Goal: Task Accomplishment & Management: Use online tool/utility

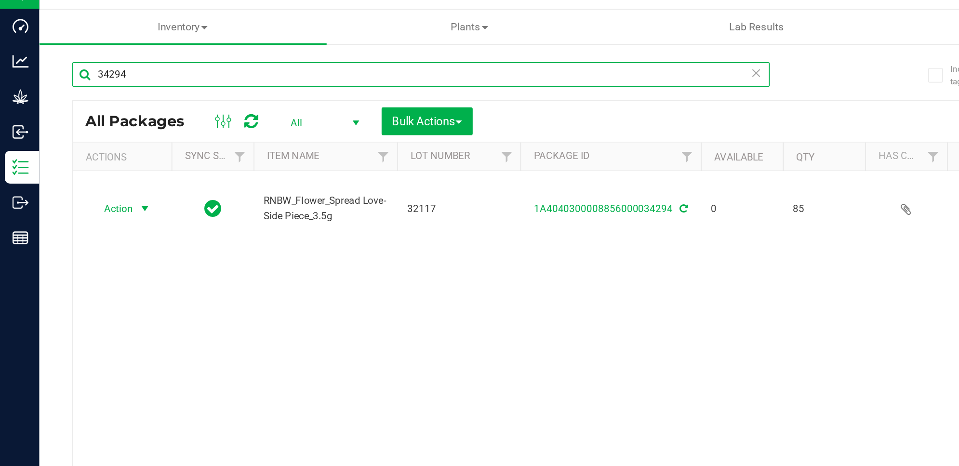
click at [113, 63] on input "34294" at bounding box center [247, 61] width 410 height 14
type input "3"
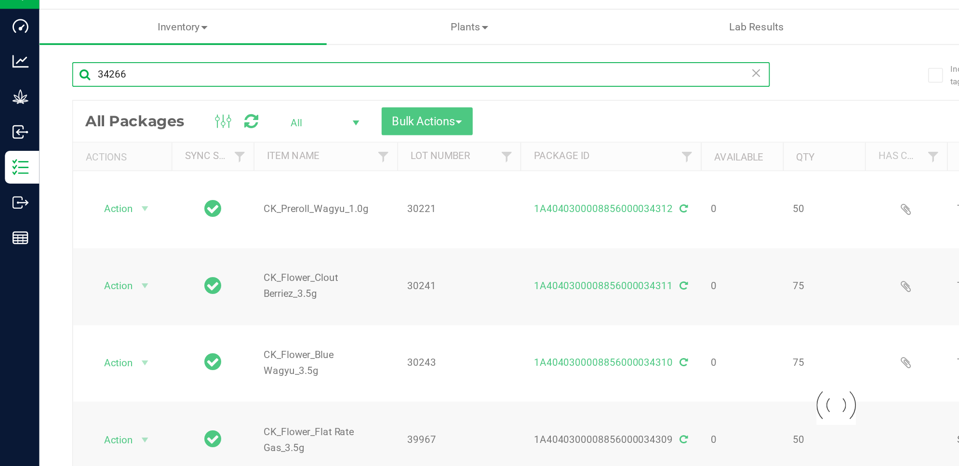
type input "34266"
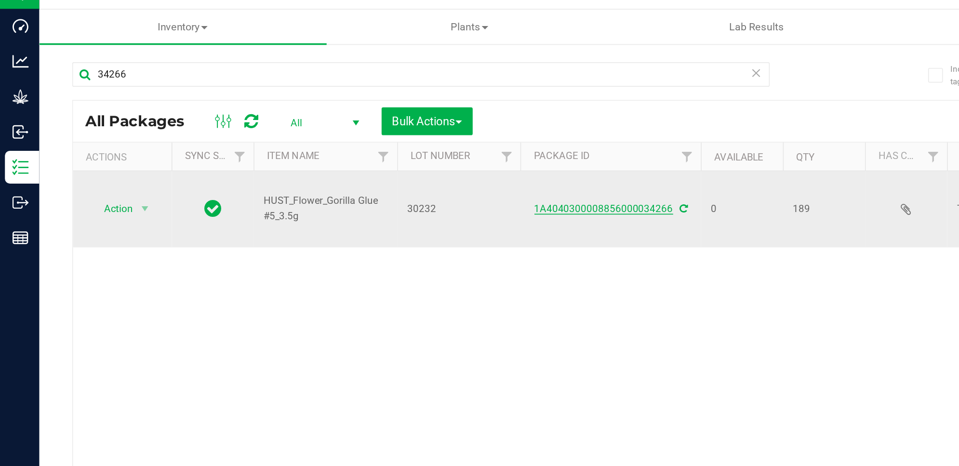
click at [383, 137] on link "1A4040300008856000034266" at bounding box center [354, 140] width 81 height 7
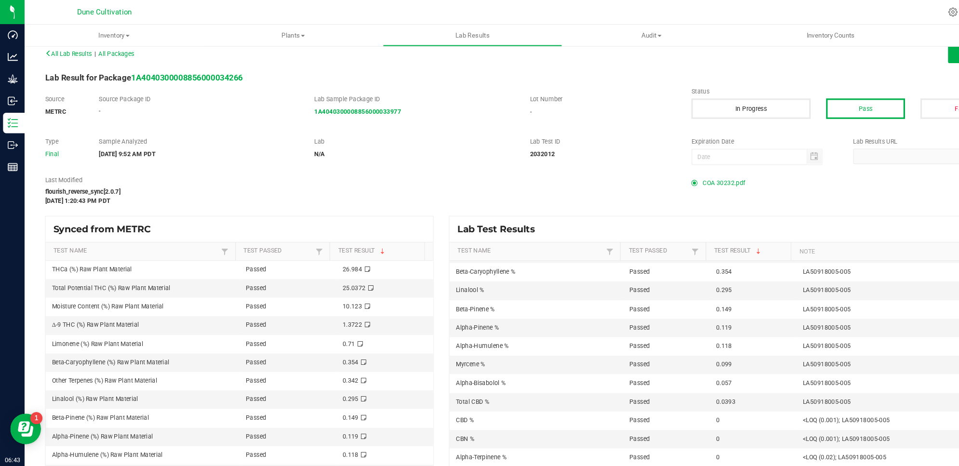
scroll to position [34, 0]
click at [672, 173] on span "COA 30232.pdf" at bounding box center [681, 172] width 40 height 14
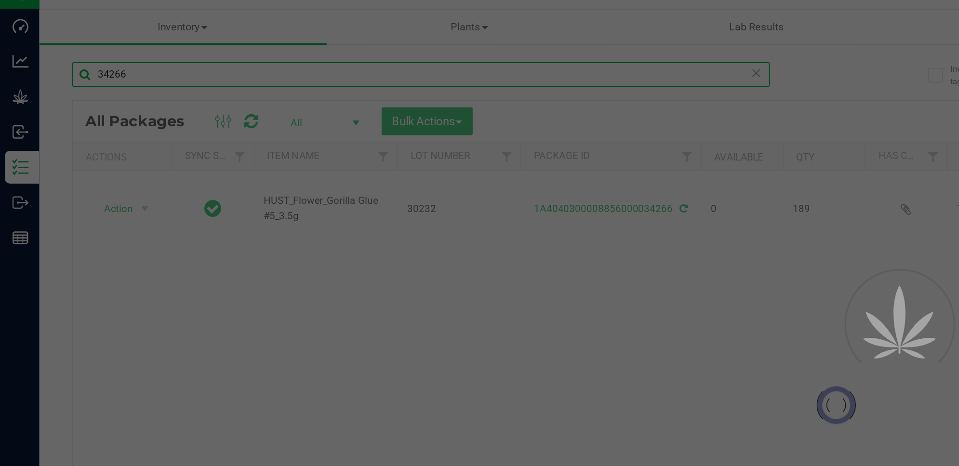
click at [172, 59] on input "34266" at bounding box center [247, 61] width 410 height 14
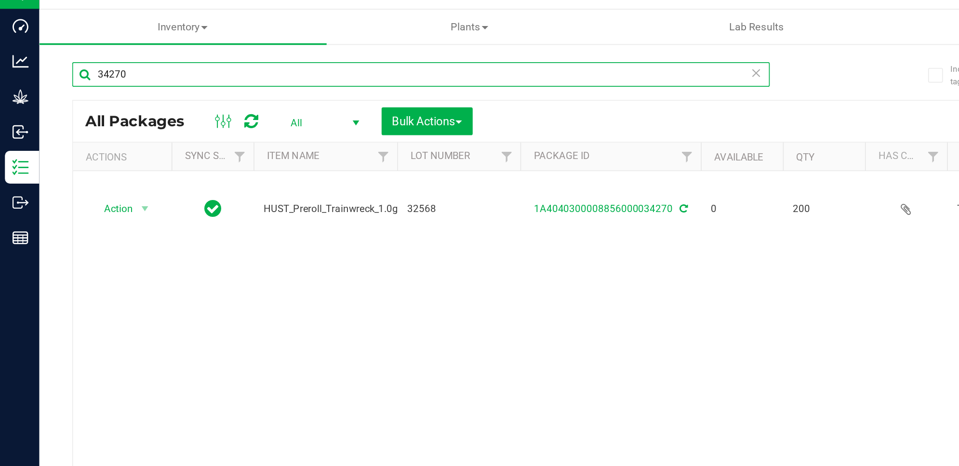
type input "34270"
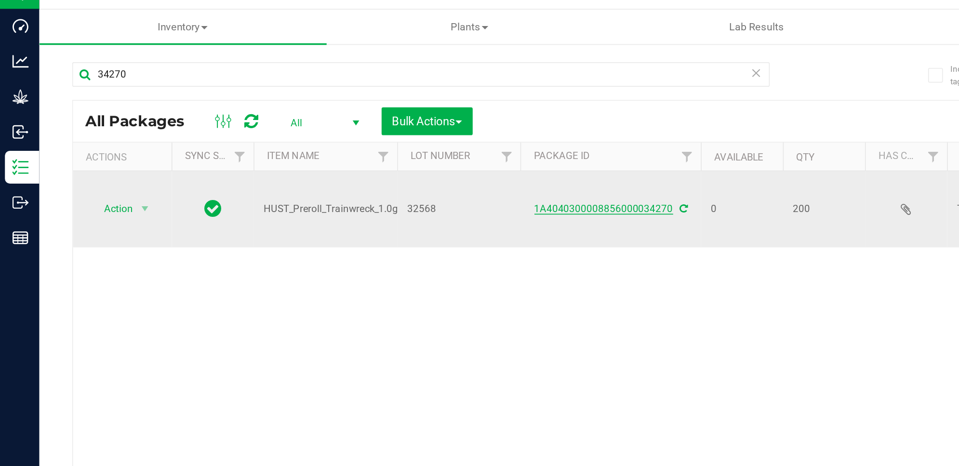
click at [343, 137] on link "1A4040300008856000034270" at bounding box center [354, 140] width 81 height 7
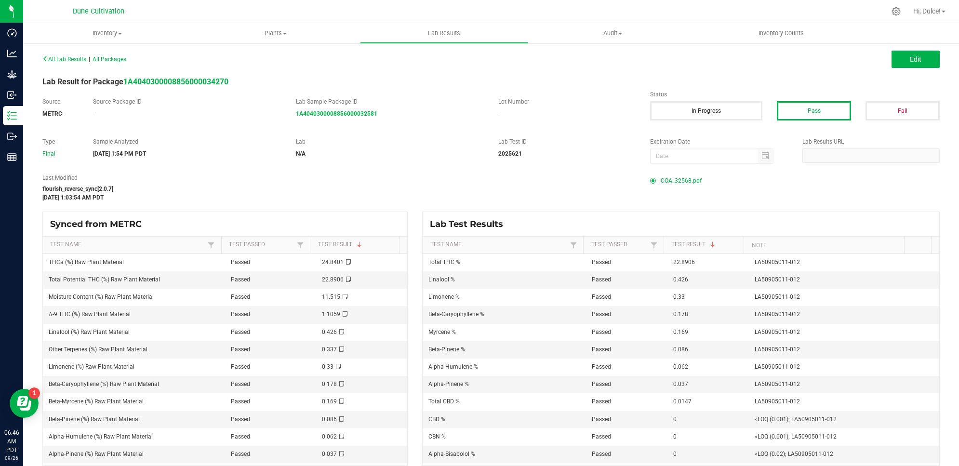
click at [682, 184] on span "COA_32568.pdf" at bounding box center [681, 180] width 41 height 14
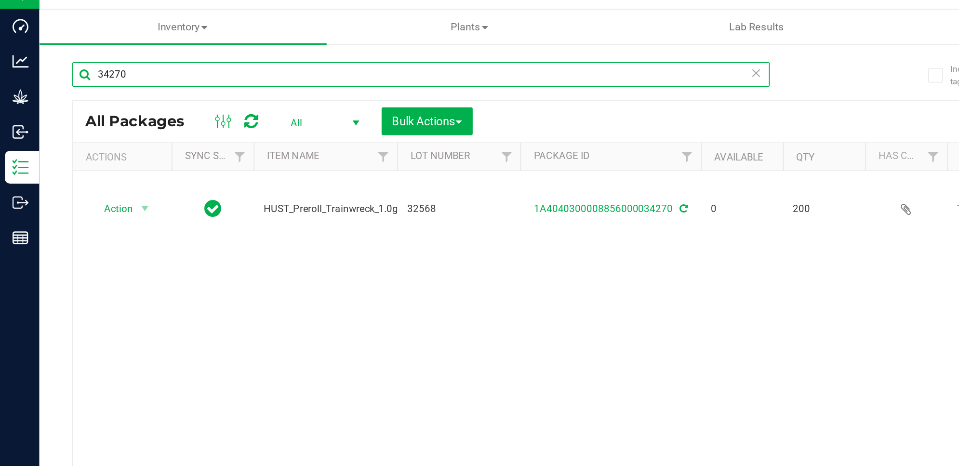
click at [157, 59] on input "34270" at bounding box center [247, 61] width 410 height 14
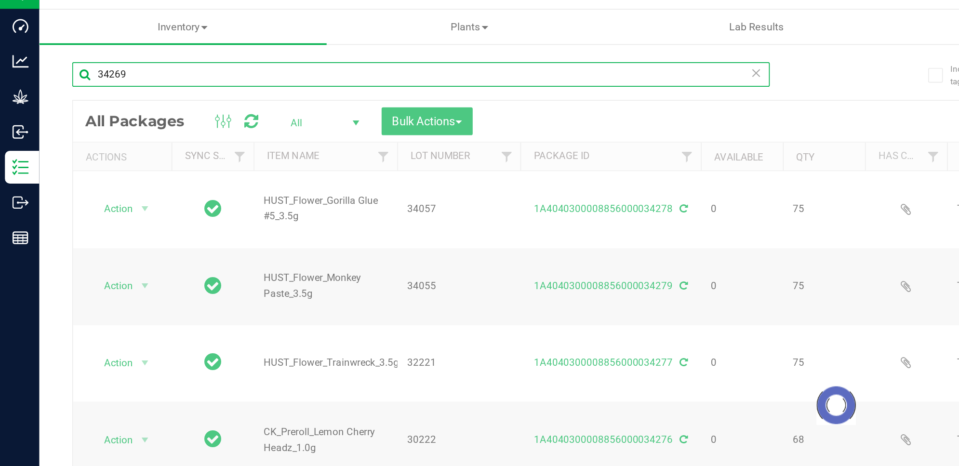
type input "34269"
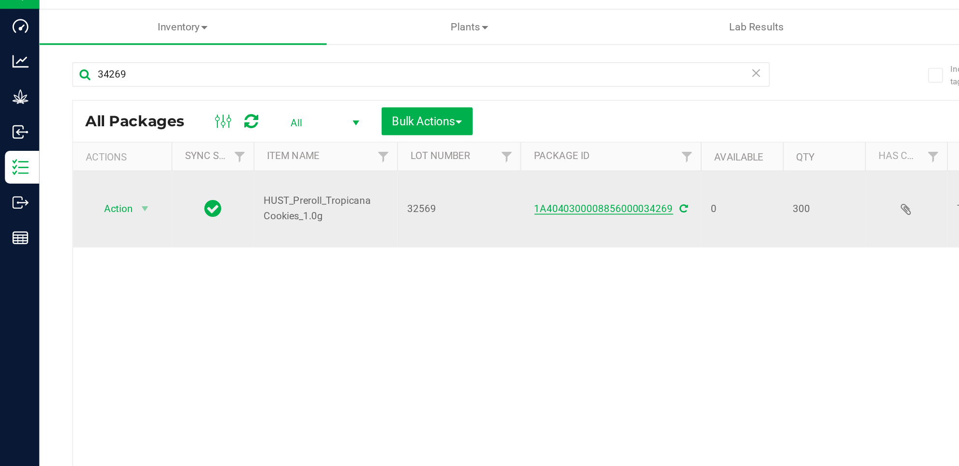
click at [338, 137] on link "1A4040300008856000034269" at bounding box center [354, 140] width 81 height 7
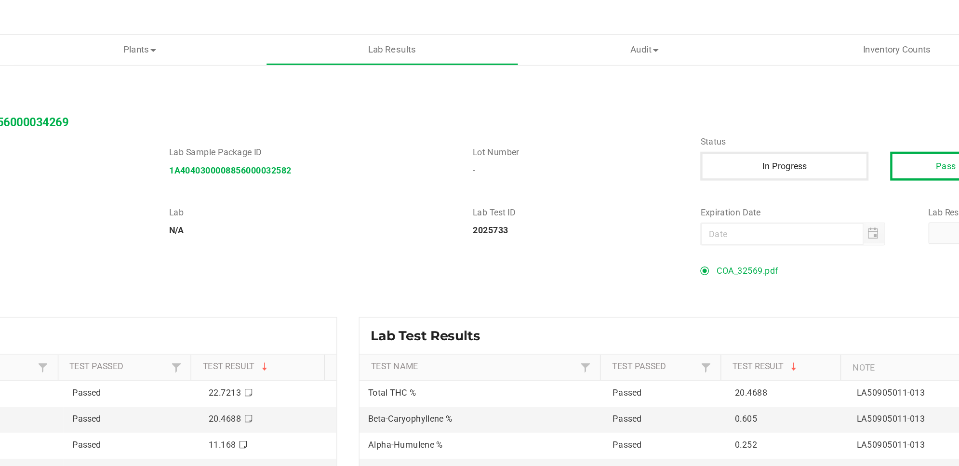
drag, startPoint x: 687, startPoint y: 178, endPoint x: 675, endPoint y: 174, distance: 12.8
click at [675, 174] on span "COA_32569.pdf" at bounding box center [681, 180] width 41 height 14
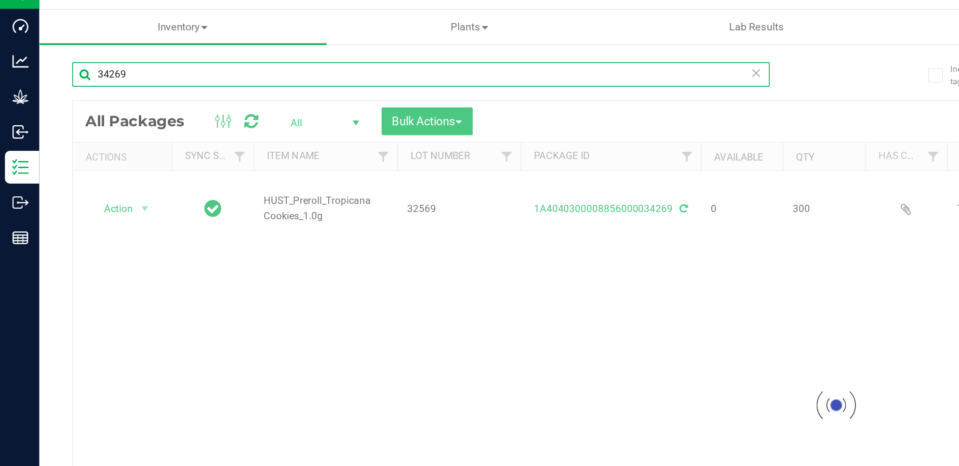
click at [141, 60] on input "34269" at bounding box center [247, 61] width 410 height 14
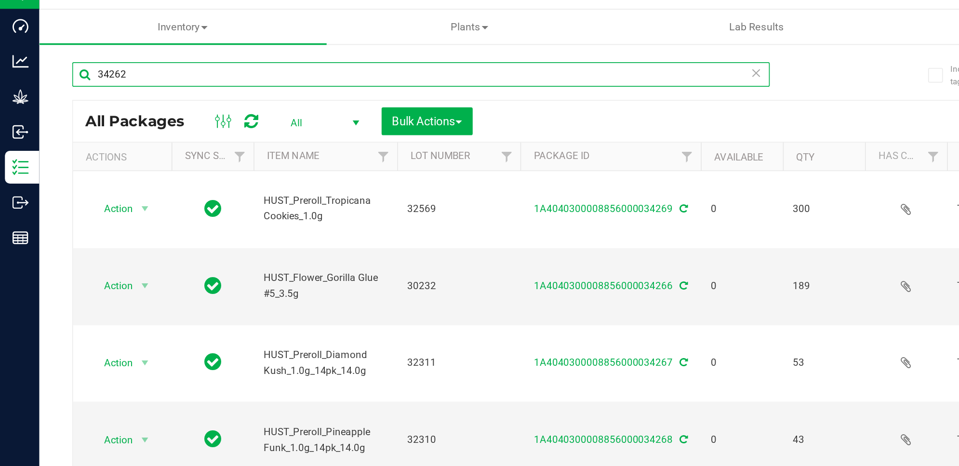
type input "34262"
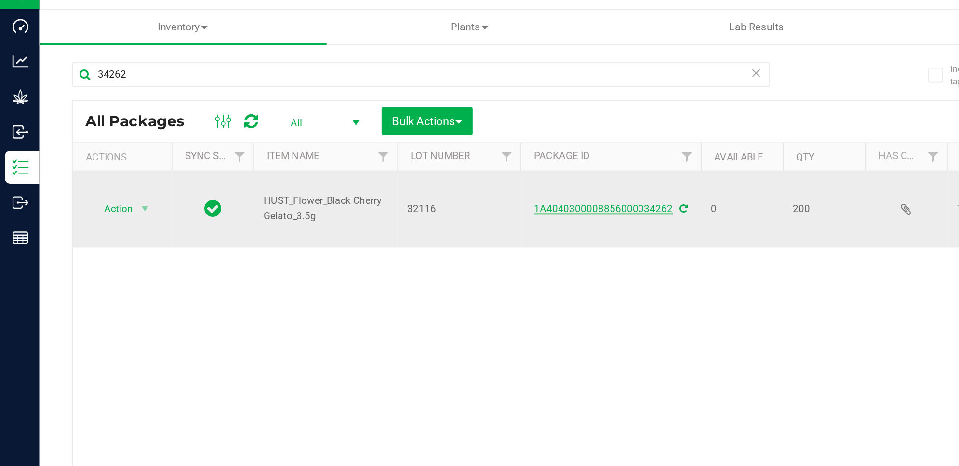
click at [328, 137] on link "1A4040300008856000034262" at bounding box center [354, 140] width 81 height 7
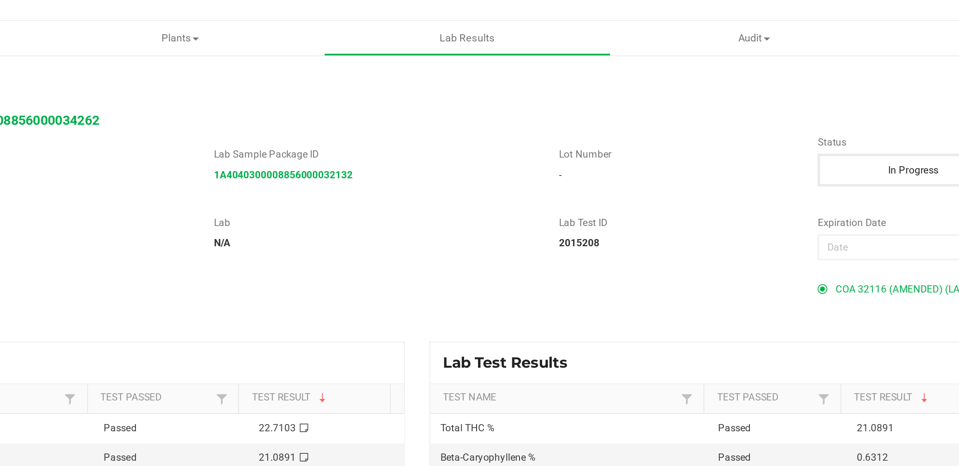
click at [687, 184] on span "COA 32116 (AMENDED) (LA50818003-011).pdf" at bounding box center [722, 180] width 123 height 14
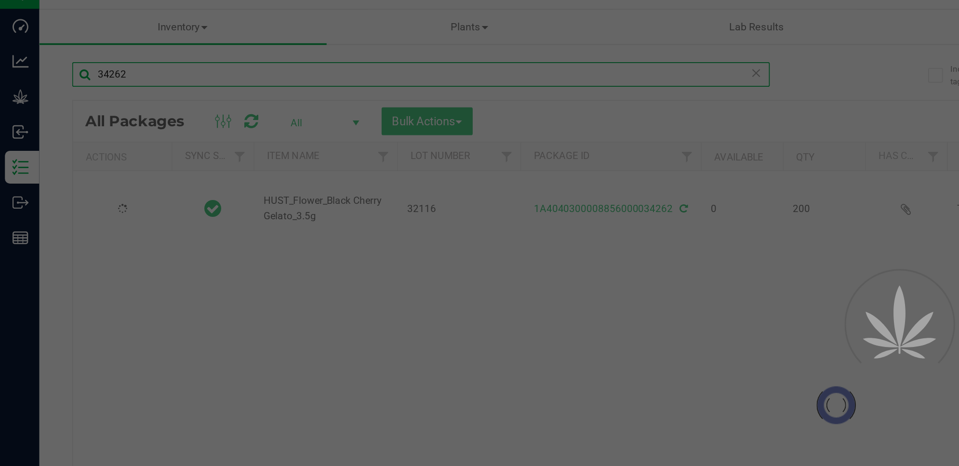
click at [164, 60] on input "34262" at bounding box center [247, 61] width 410 height 14
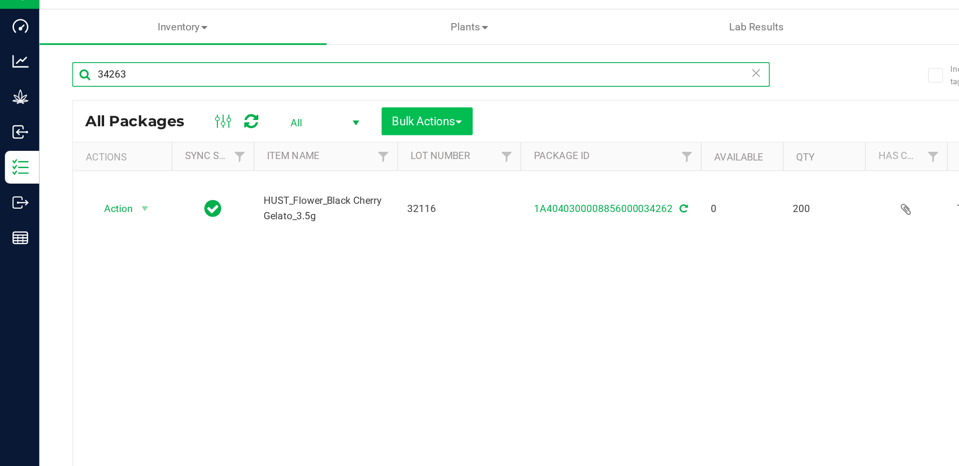
type input "34263"
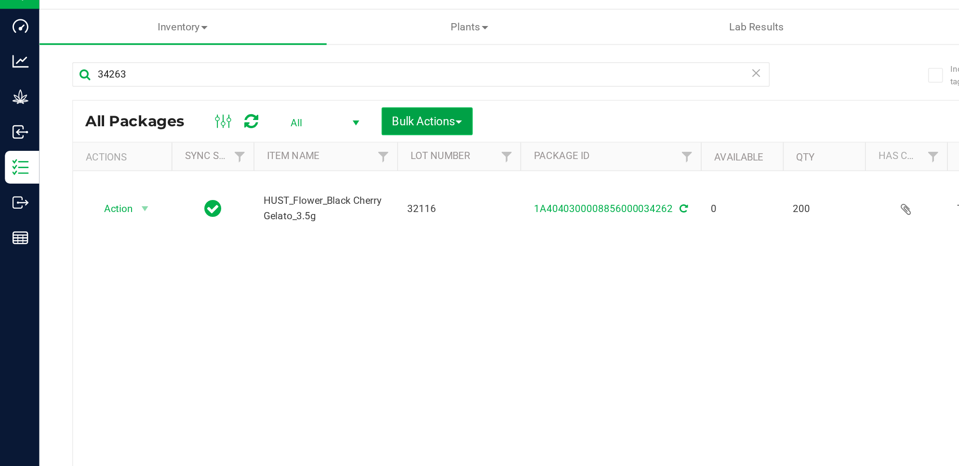
click at [245, 87] on span "Bulk Actions" at bounding box center [250, 89] width 41 height 8
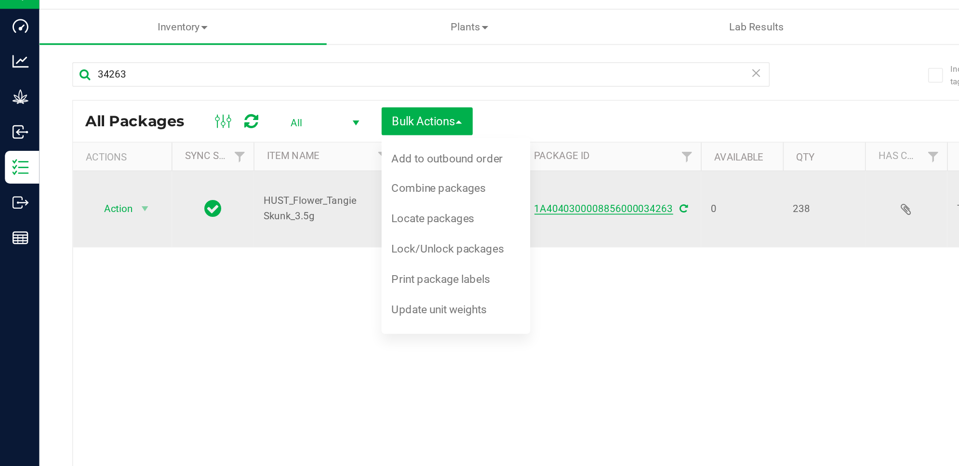
click at [383, 137] on link "1A4040300008856000034263" at bounding box center [354, 140] width 81 height 7
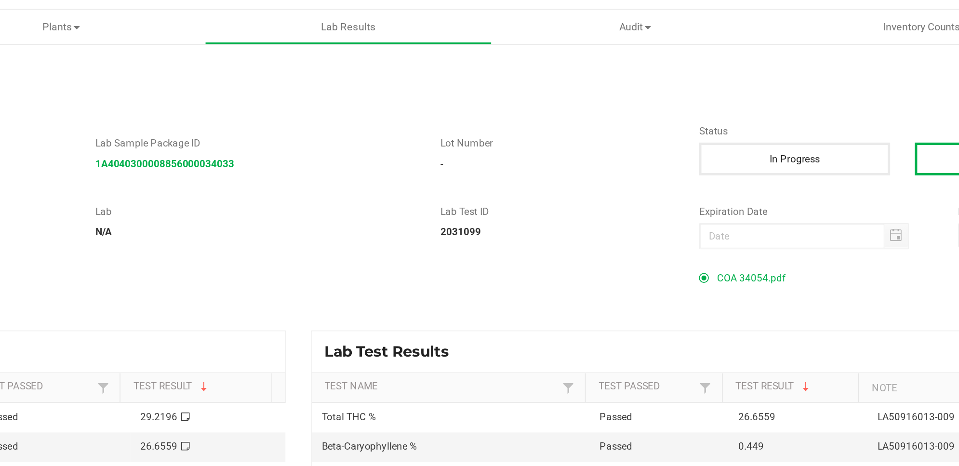
click at [669, 181] on span "COA 34054.pdf" at bounding box center [681, 180] width 40 height 14
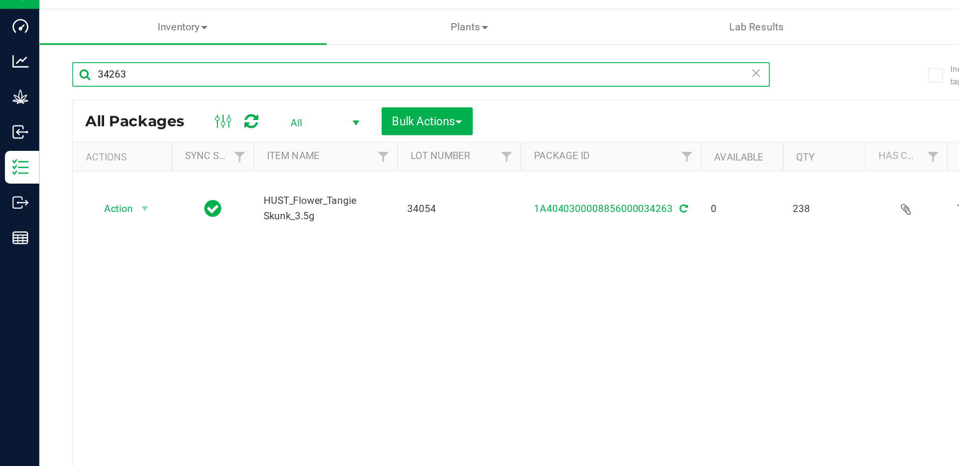
click at [123, 66] on input "34263" at bounding box center [247, 61] width 410 height 14
type input "34261"
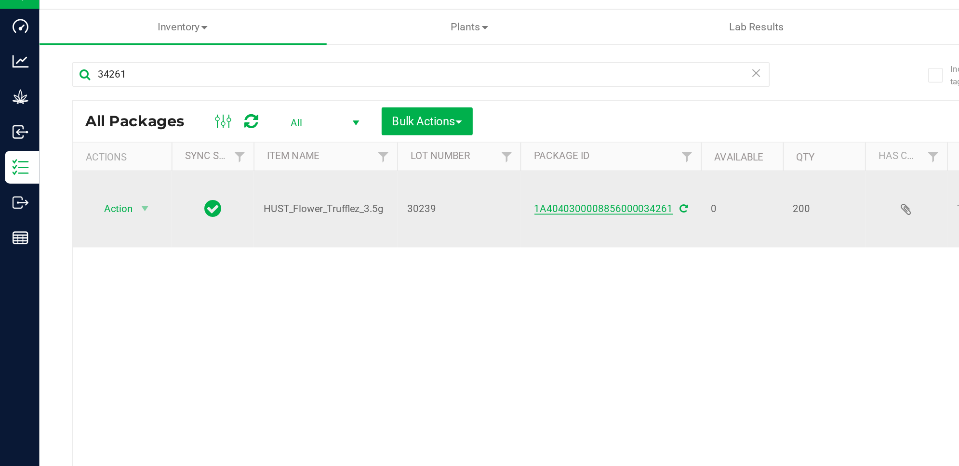
click at [341, 137] on link "1A4040300008856000034261" at bounding box center [354, 140] width 81 height 7
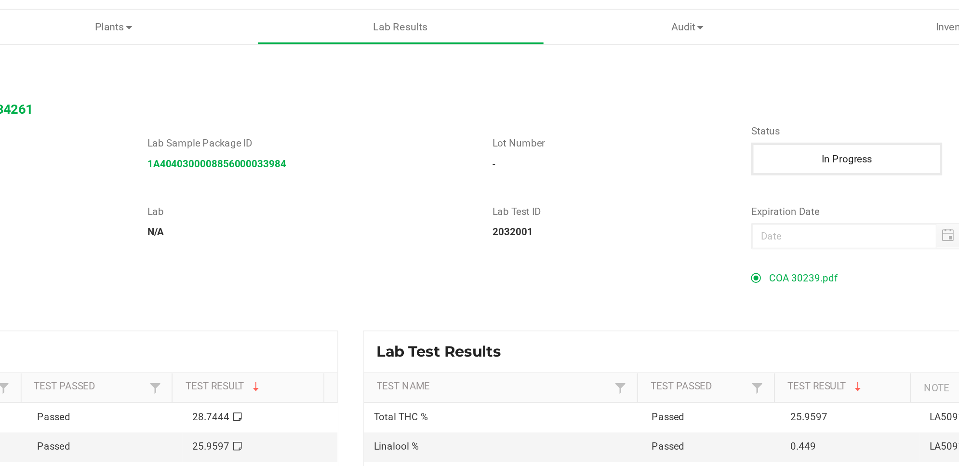
click at [669, 180] on span "COA 30239.pdf" at bounding box center [681, 180] width 40 height 14
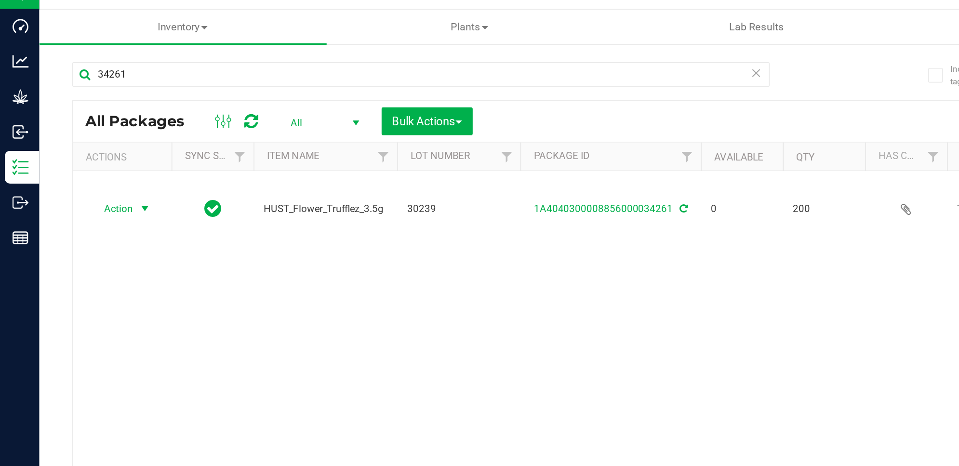
click at [77, 133] on span "Action" at bounding box center [66, 139] width 26 height 13
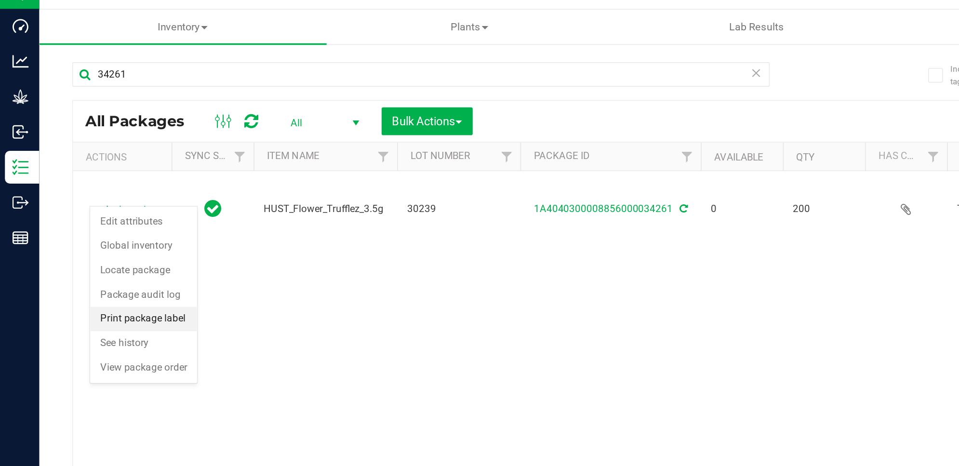
click at [95, 203] on li "Print package label" at bounding box center [84, 205] width 63 height 14
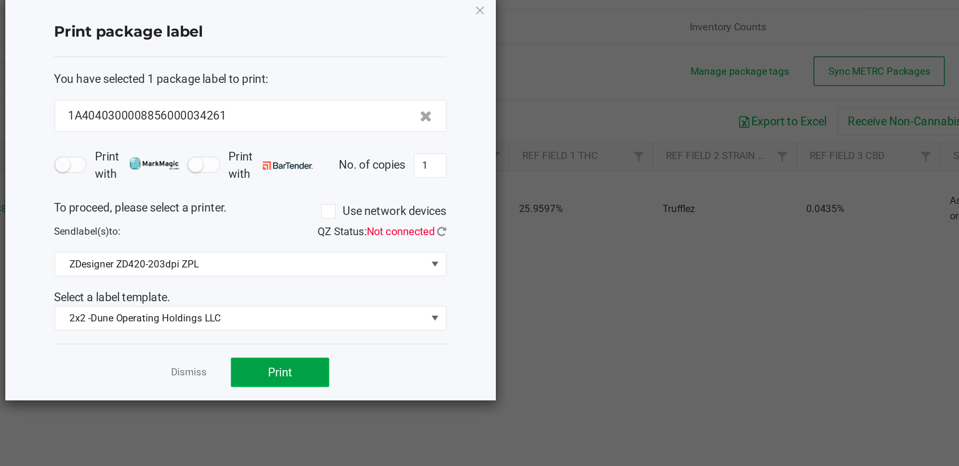
click at [524, 236] on span "Print" at bounding box center [518, 236] width 14 height 8
click at [635, 26] on icon "button" at bounding box center [635, 23] width 7 height 12
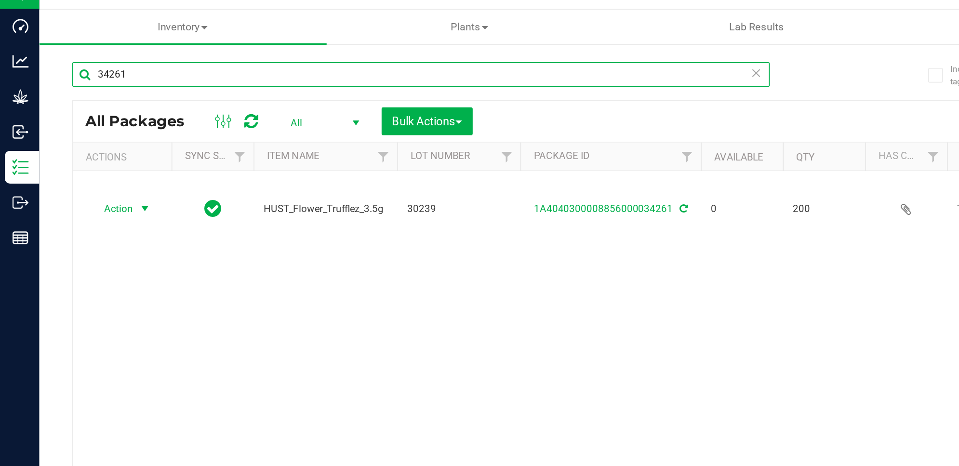
click at [90, 63] on input "34261" at bounding box center [247, 61] width 410 height 14
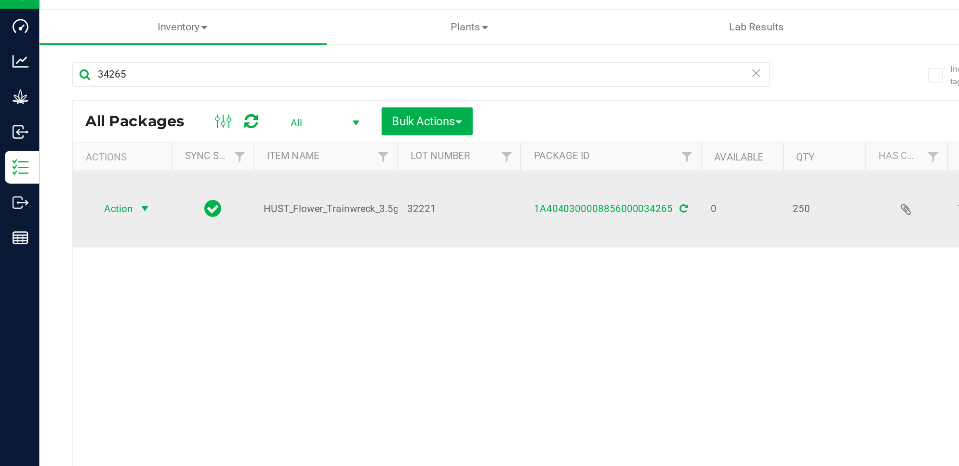
click at [78, 133] on span "Action" at bounding box center [66, 139] width 26 height 13
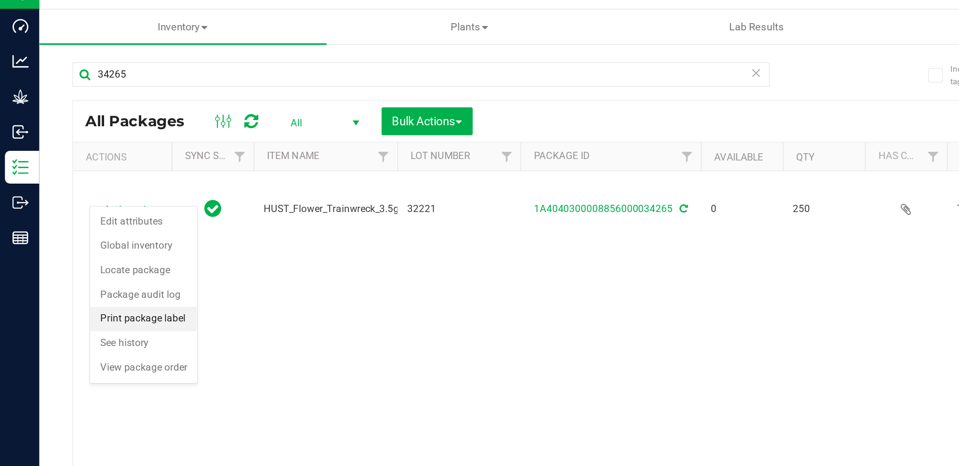
click at [101, 209] on li "Print package label" at bounding box center [84, 205] width 63 height 14
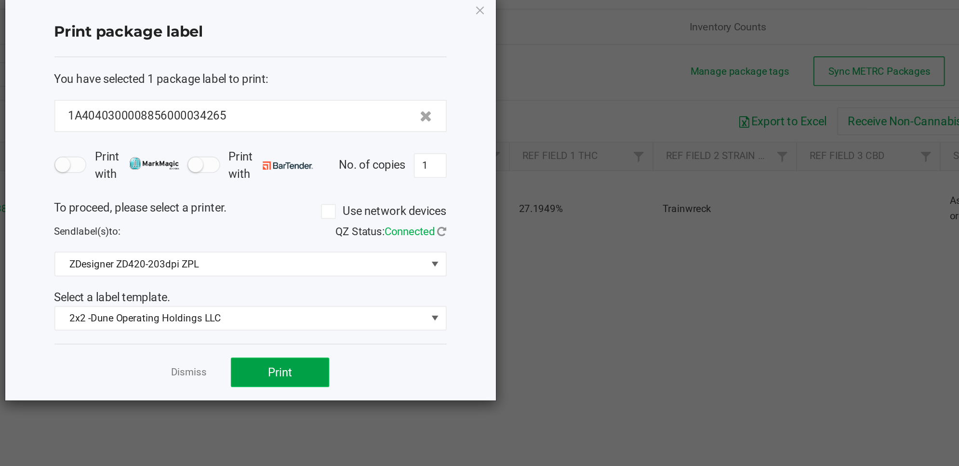
click at [539, 234] on button "Print" at bounding box center [518, 235] width 58 height 17
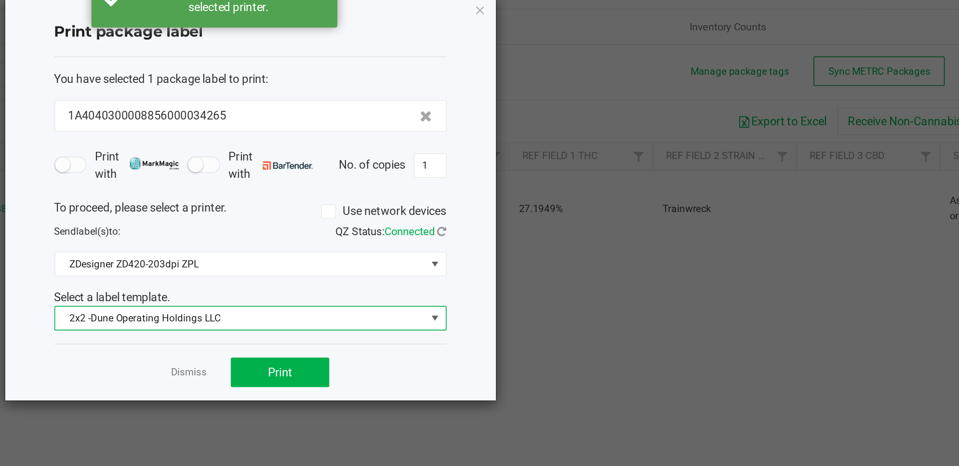
click at [602, 202] on span "2x2 -Dune Operating Holdings LLC" at bounding box center [494, 204] width 217 height 13
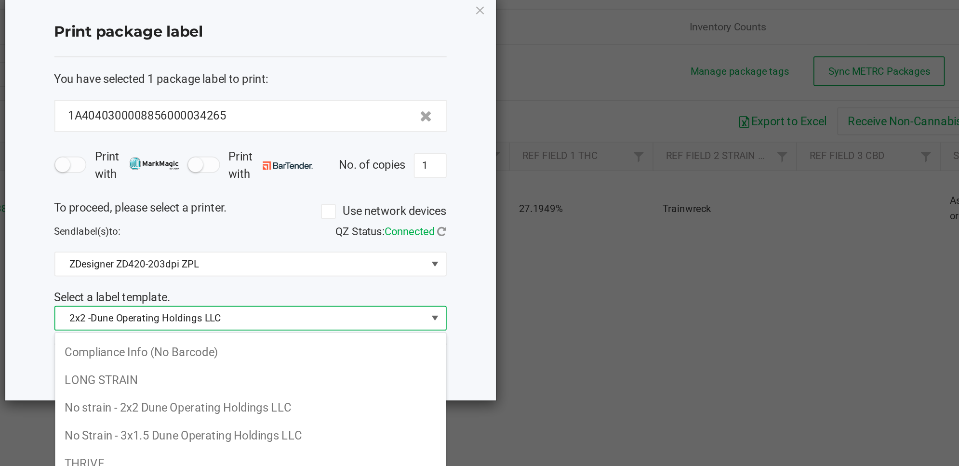
scroll to position [83, 0]
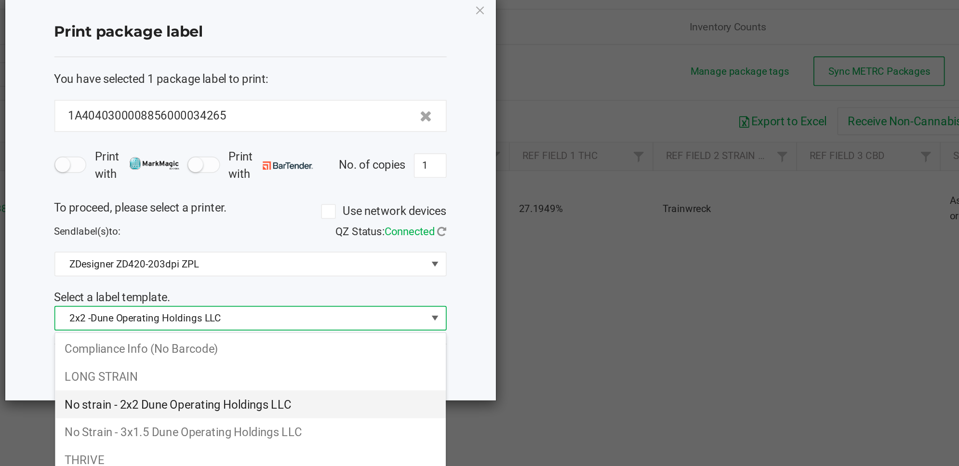
click at [504, 260] on li "No strain - 2x2 Dune Operating Holdings LLC" at bounding box center [500, 255] width 229 height 16
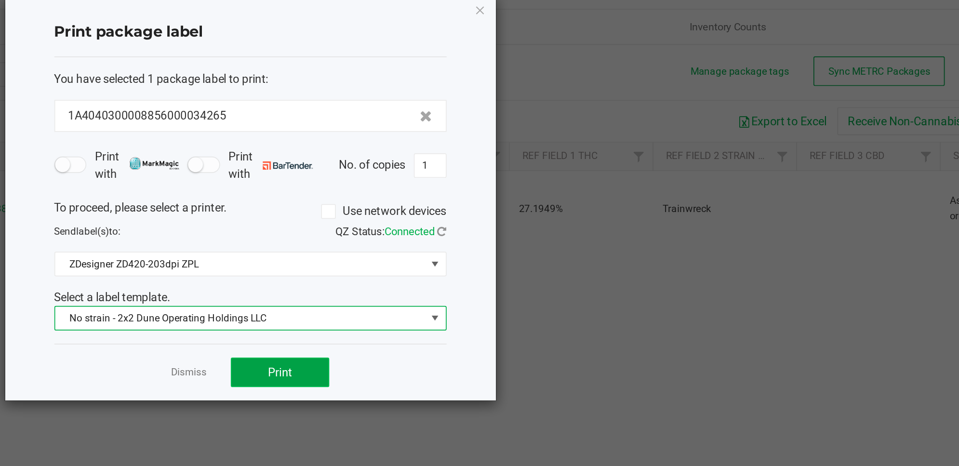
click at [538, 244] on button "Print" at bounding box center [518, 235] width 58 height 17
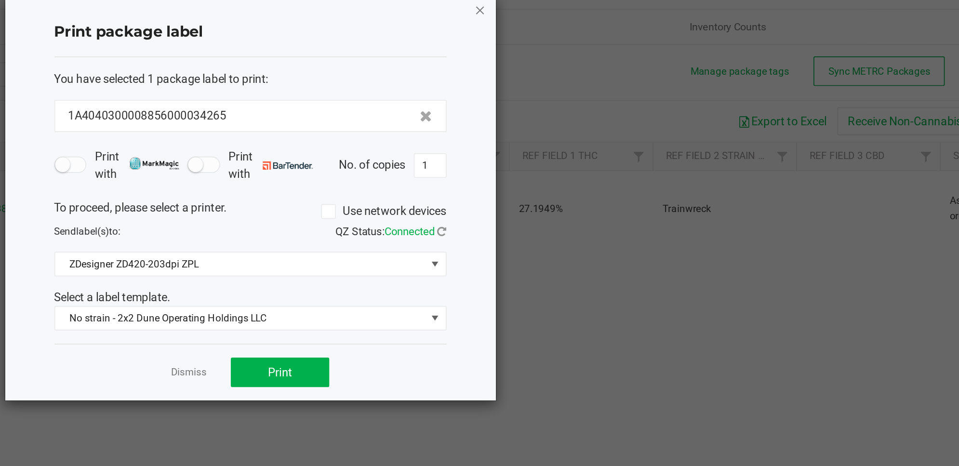
click at [632, 23] on icon "button" at bounding box center [635, 23] width 7 height 12
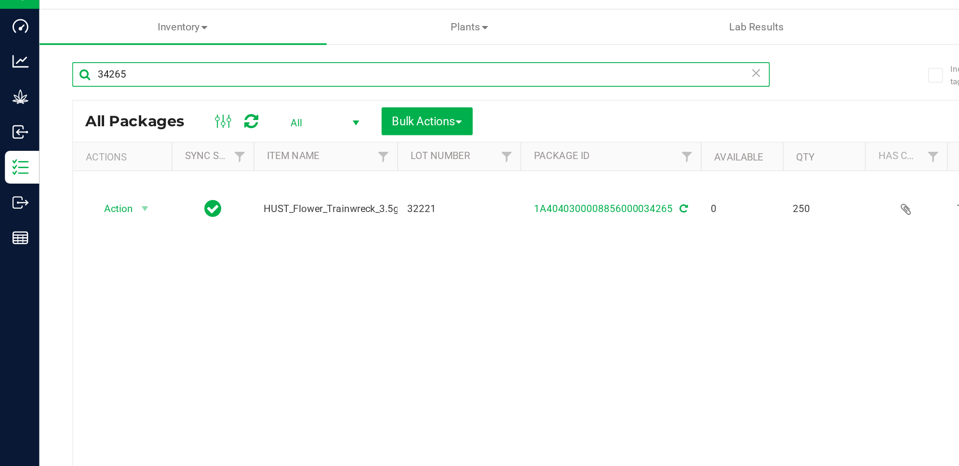
click at [194, 63] on input "34265" at bounding box center [247, 61] width 410 height 14
type input "34260"
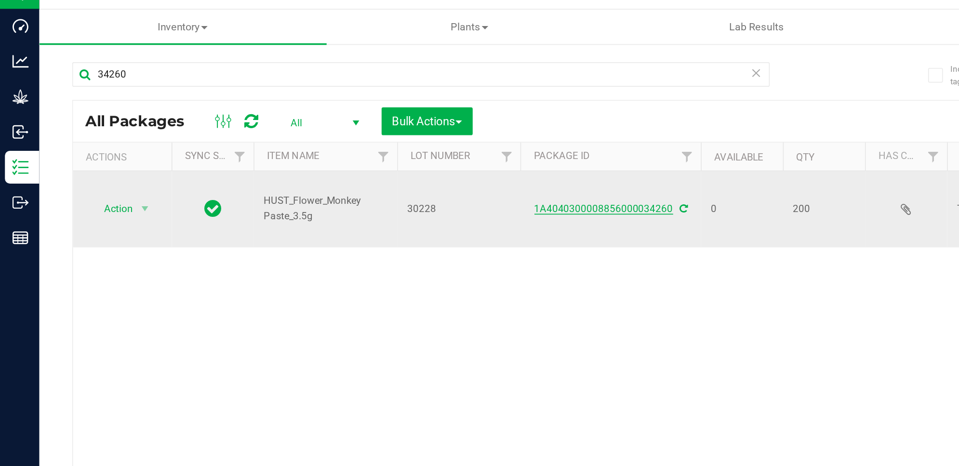
click at [333, 137] on link "1A4040300008856000034260" at bounding box center [354, 140] width 81 height 7
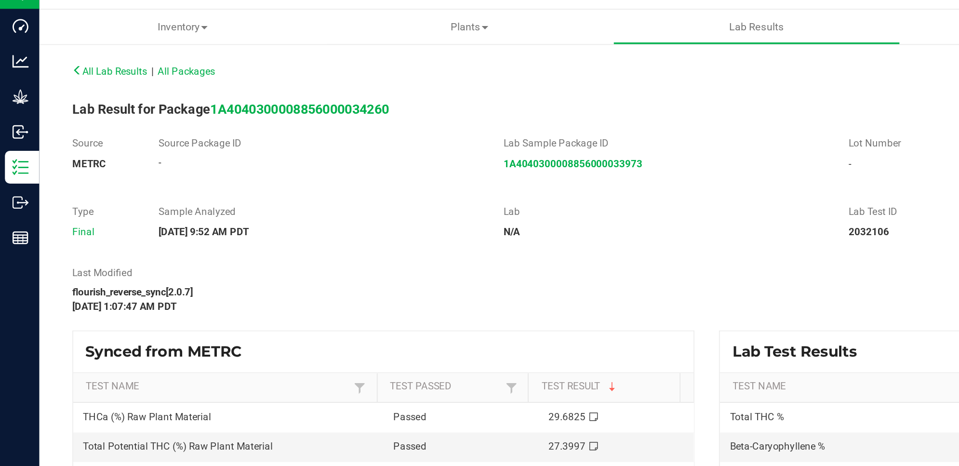
click at [453, 190] on div "flourish_reverse_sync[2.0.7]" at bounding box center [338, 189] width 593 height 9
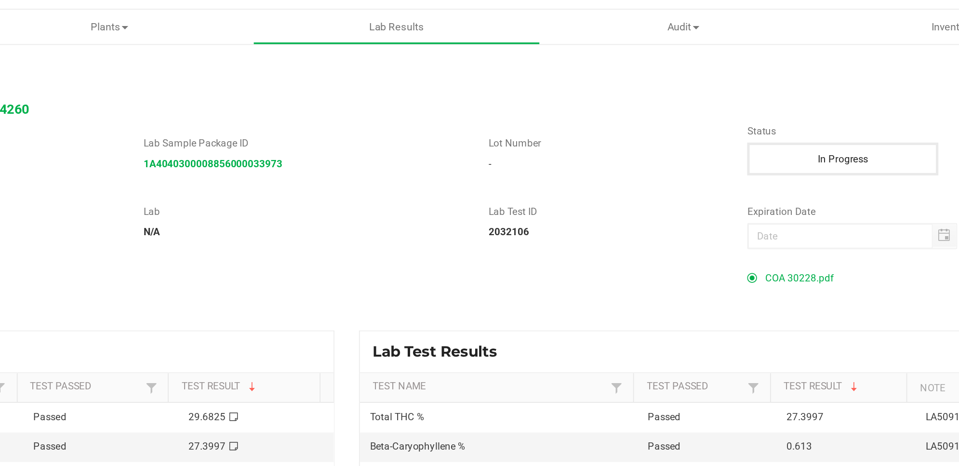
click at [686, 172] on div "All Lab Results | All Packages Edit Lab Result for Package 1A404030000885600003…" at bounding box center [490, 258] width 897 height 413
click at [683, 182] on span "COA 30228.pdf" at bounding box center [681, 180] width 40 height 14
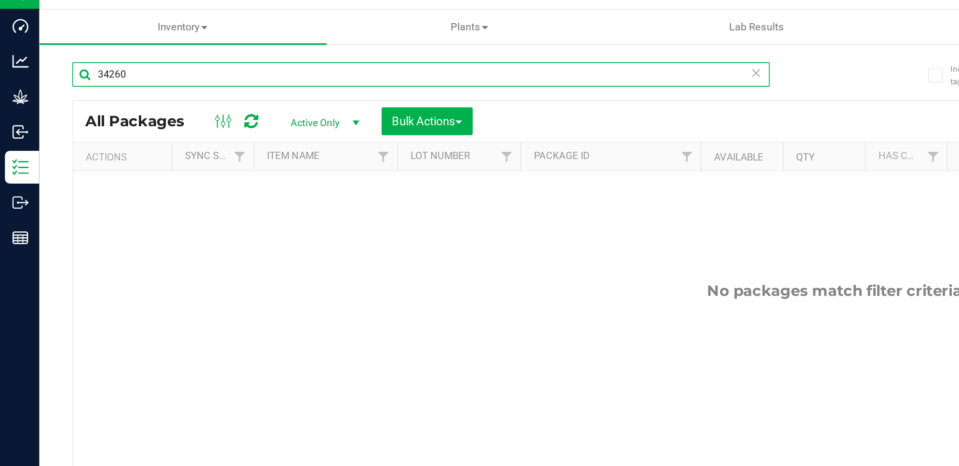
click at [157, 61] on input "34260" at bounding box center [247, 61] width 410 height 14
type input "34257"
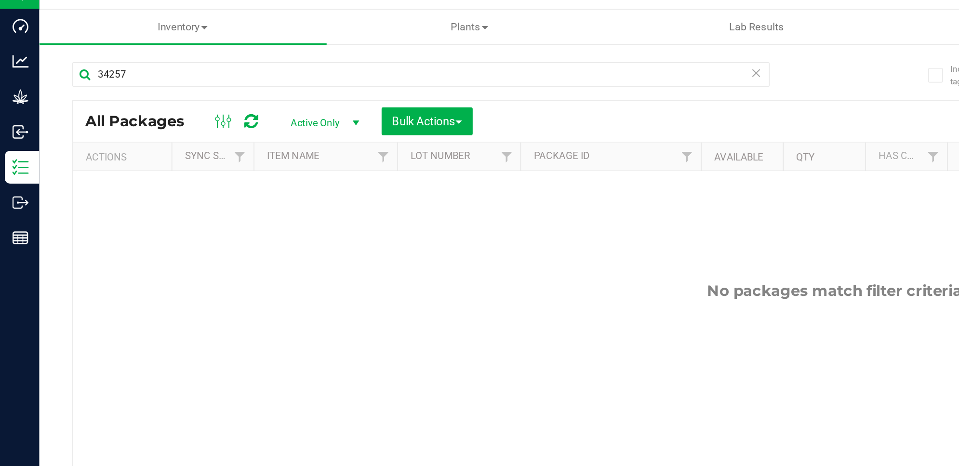
click at [208, 92] on span "select" at bounding box center [209, 90] width 8 height 8
click at [209, 143] on li "All" at bounding box center [189, 149] width 52 height 14
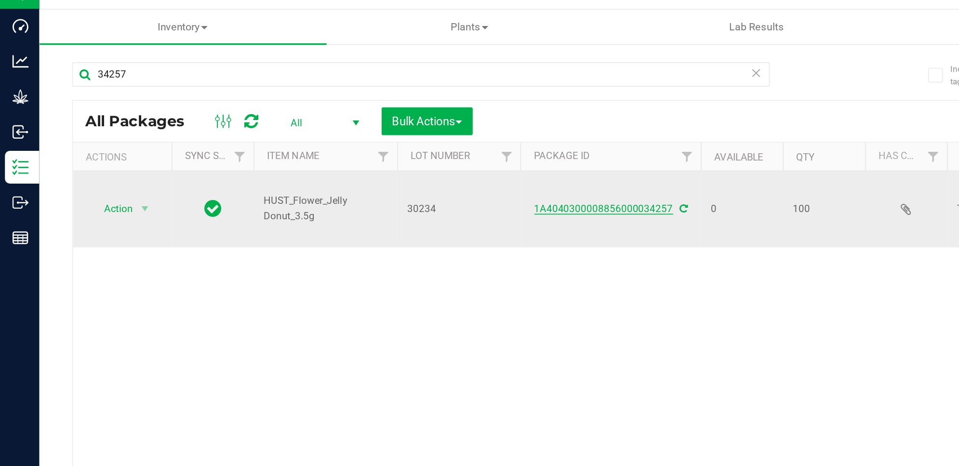
click at [372, 137] on link "1A4040300008856000034257" at bounding box center [354, 140] width 81 height 7
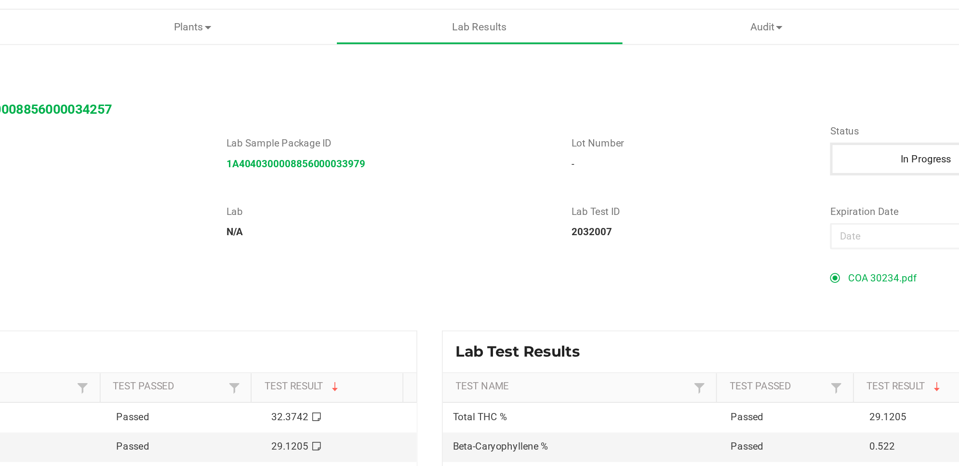
click at [666, 177] on span "COA 30234.pdf" at bounding box center [681, 180] width 40 height 14
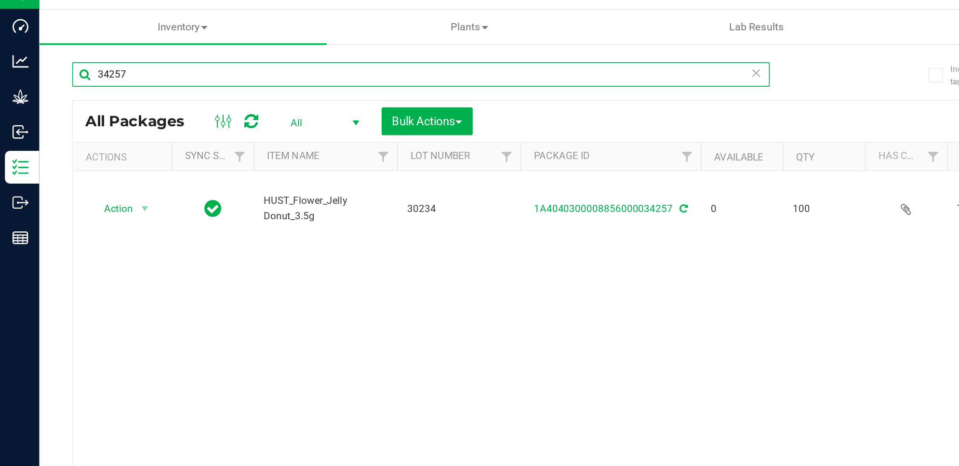
click at [249, 62] on input "34257" at bounding box center [247, 61] width 410 height 14
type input "34264"
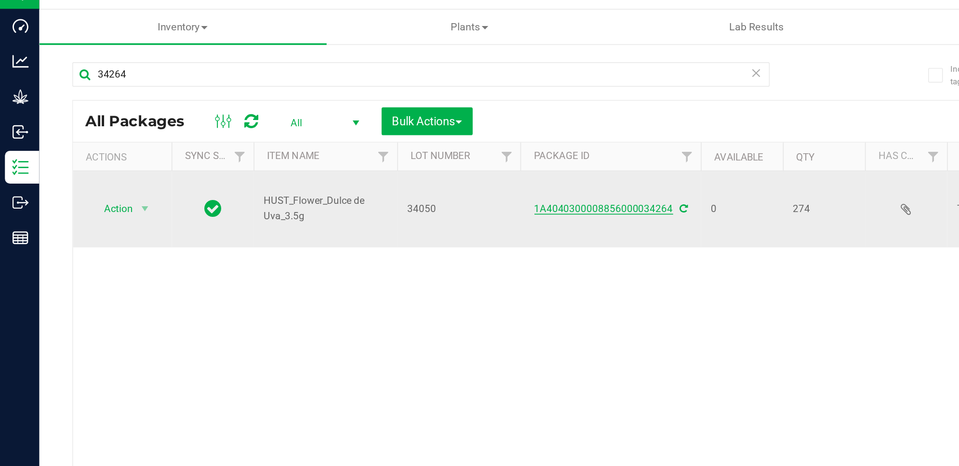
click at [356, 137] on link "1A4040300008856000034264" at bounding box center [354, 140] width 81 height 7
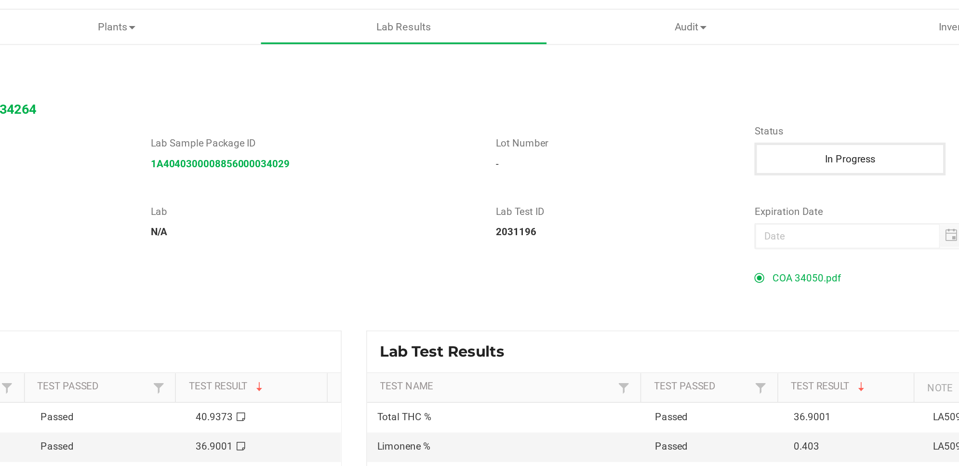
click at [680, 183] on span "COA 34050.pdf" at bounding box center [681, 180] width 40 height 14
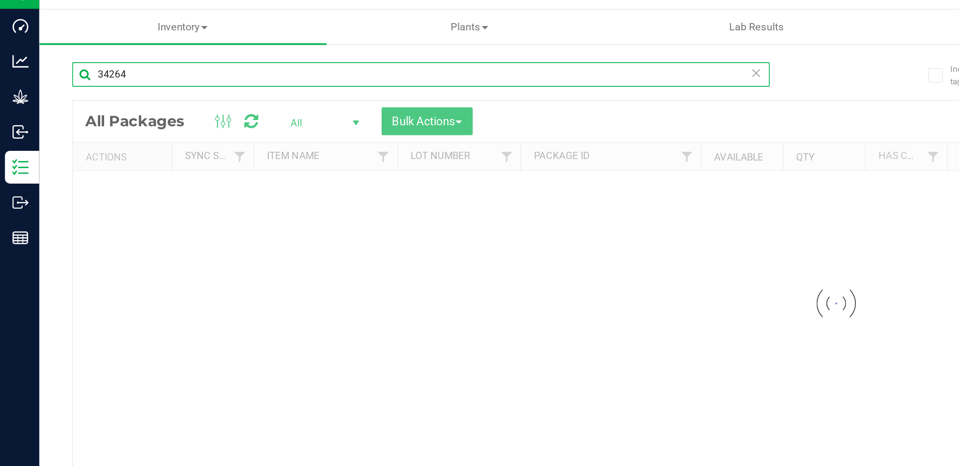
click at [200, 58] on div "Inventory All packages All inventory Waste log Create inventory Plants All plan…" at bounding box center [491, 244] width 936 height 443
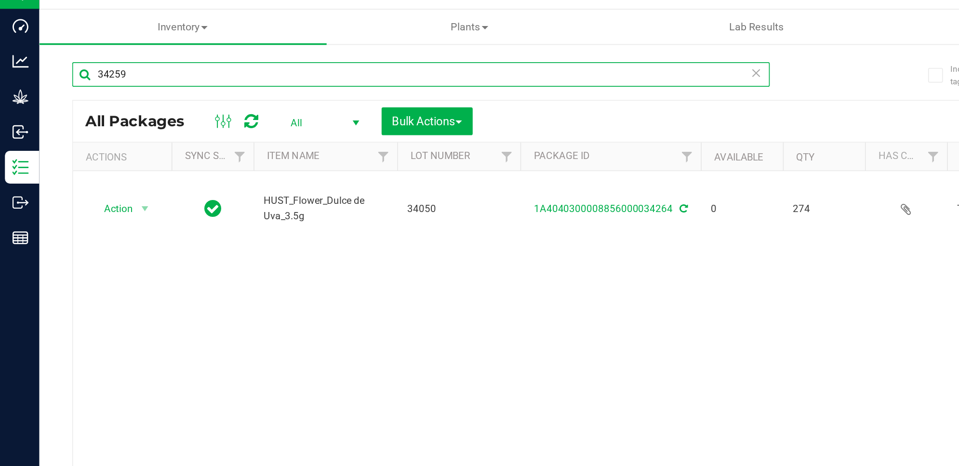
type input "34259"
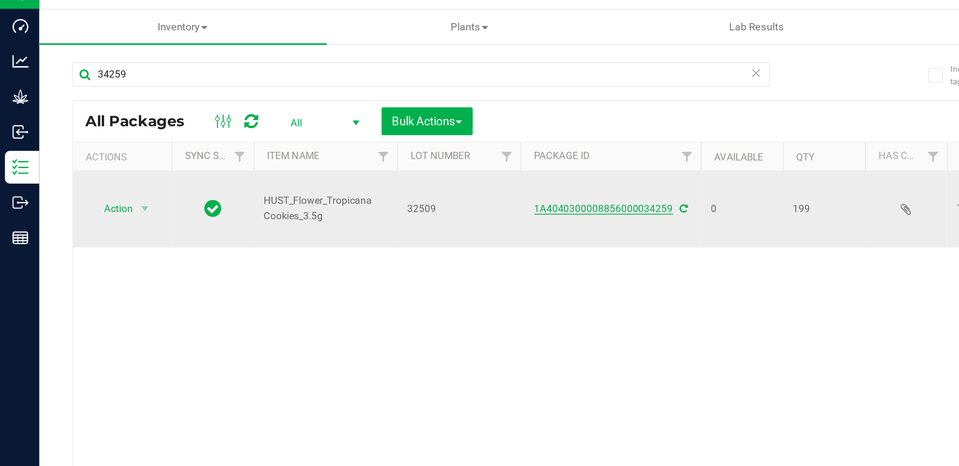
click at [352, 137] on link "1A4040300008856000034259" at bounding box center [354, 140] width 81 height 7
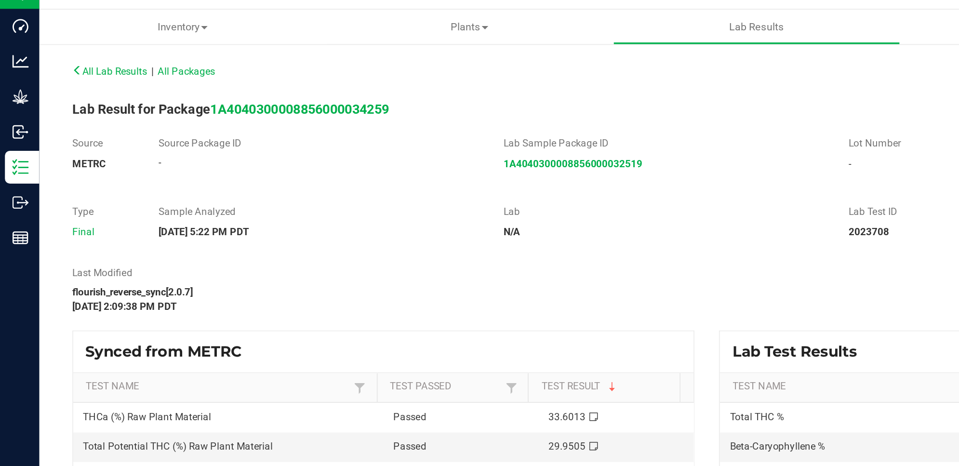
scroll to position [1, 0]
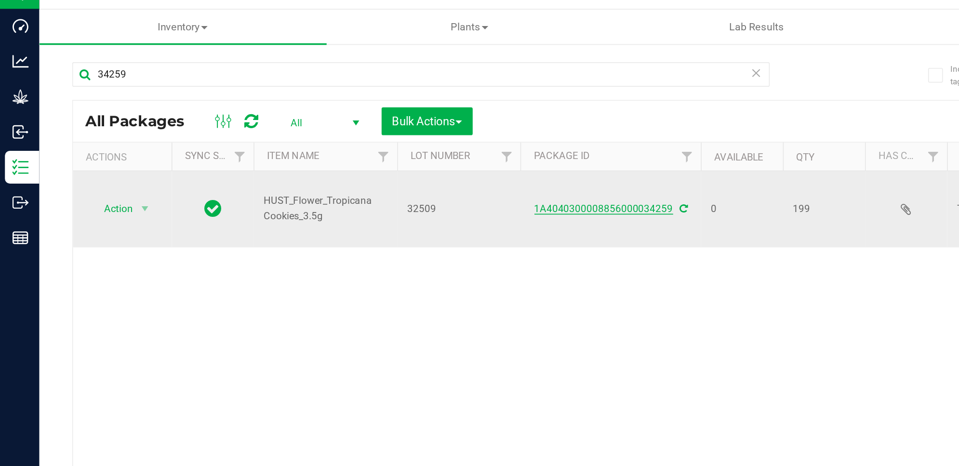
click at [328, 137] on link "1A4040300008856000034259" at bounding box center [354, 140] width 81 height 7
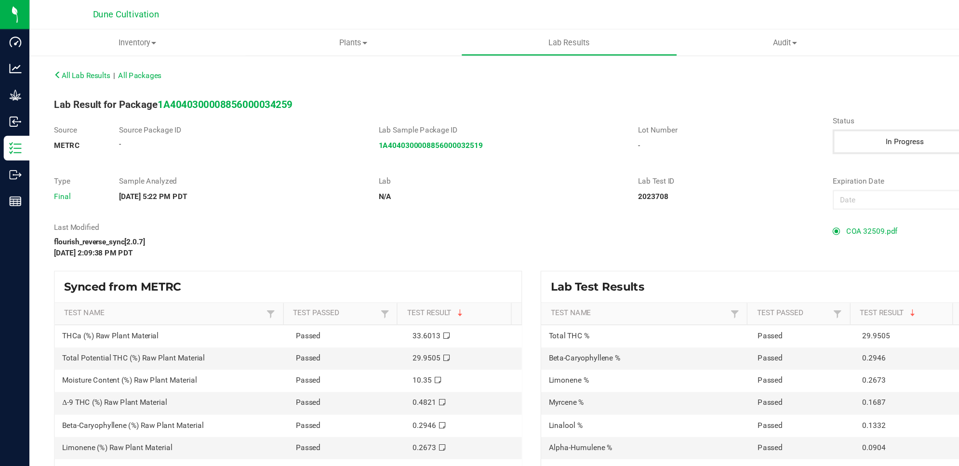
click at [668, 180] on span "COA 32509.pdf" at bounding box center [681, 180] width 40 height 14
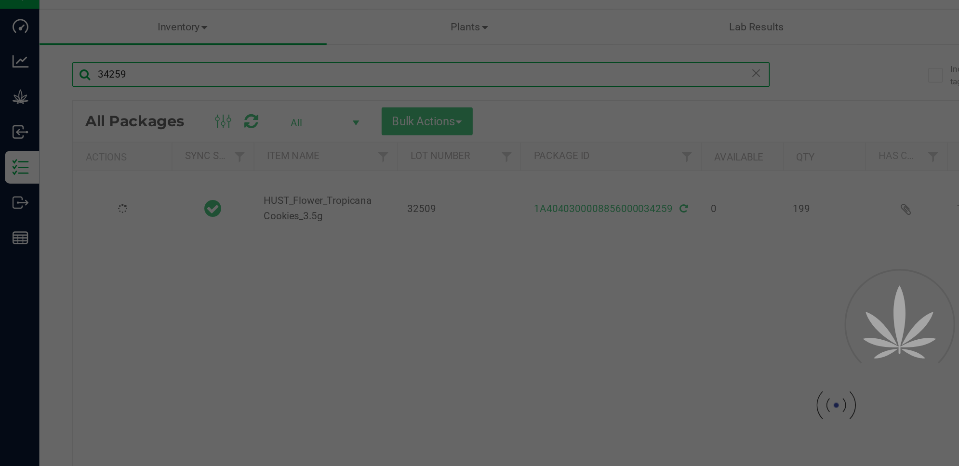
click at [99, 64] on div "Inventory All packages All inventory Waste log Create inventory Plants All plan…" at bounding box center [491, 244] width 936 height 443
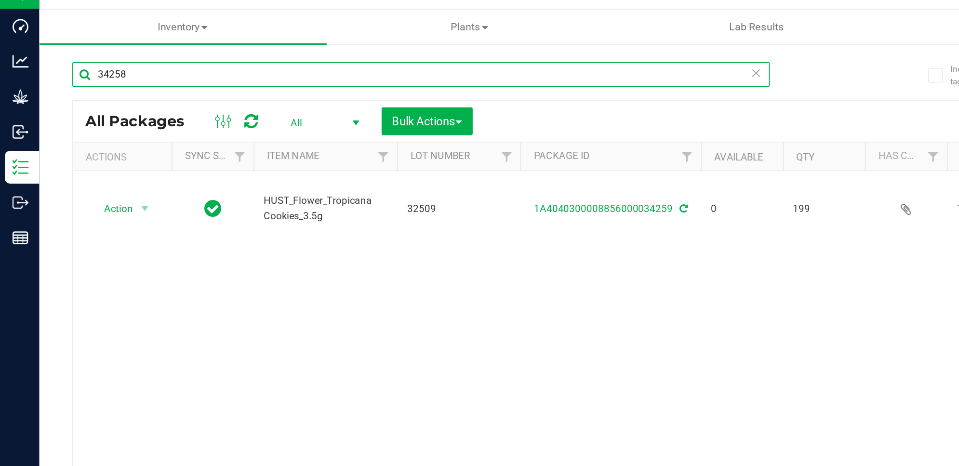
type input "34258"
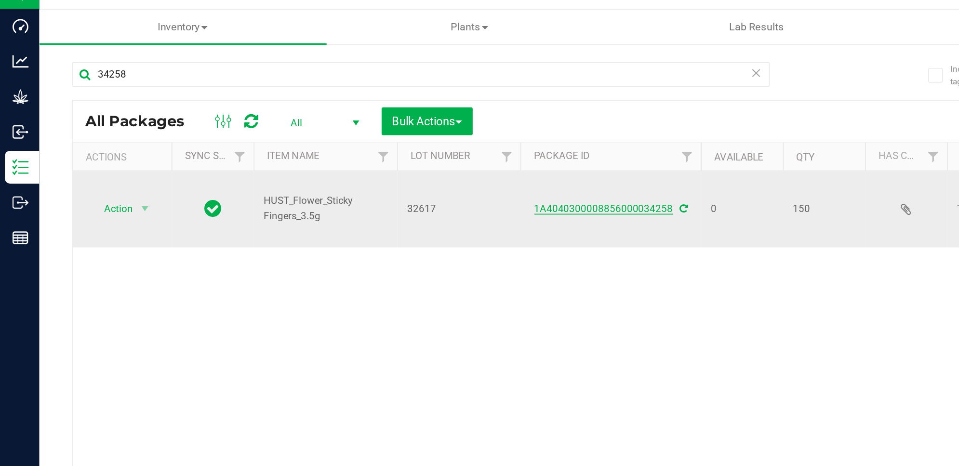
click at [335, 137] on link "1A4040300008856000034258" at bounding box center [354, 140] width 81 height 7
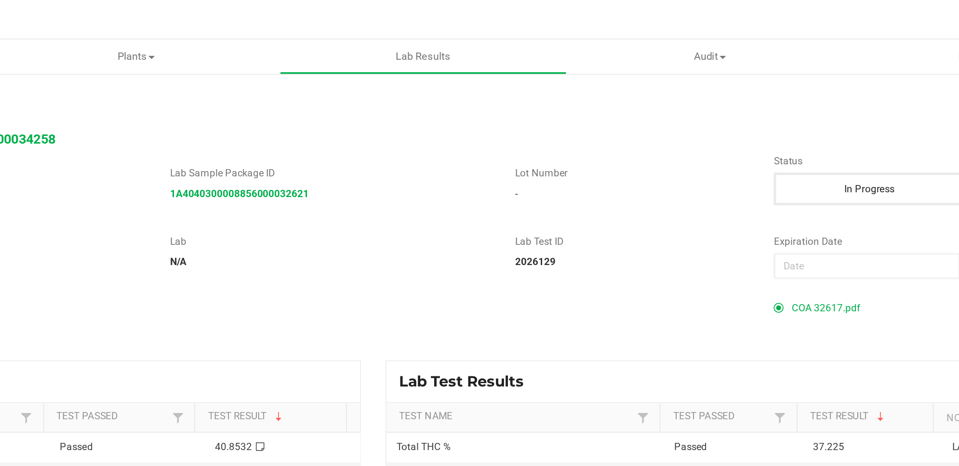
click at [666, 183] on span "COA 32617.pdf" at bounding box center [681, 180] width 40 height 14
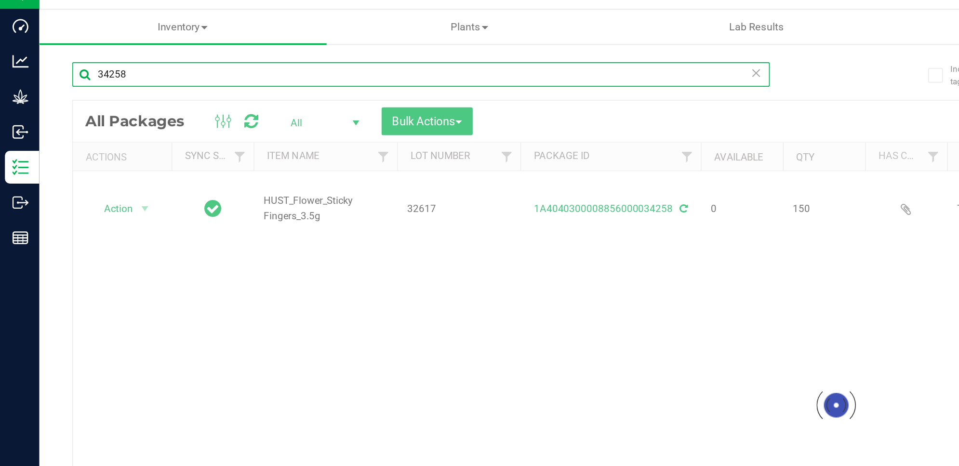
click at [101, 57] on input "34258" at bounding box center [247, 61] width 410 height 14
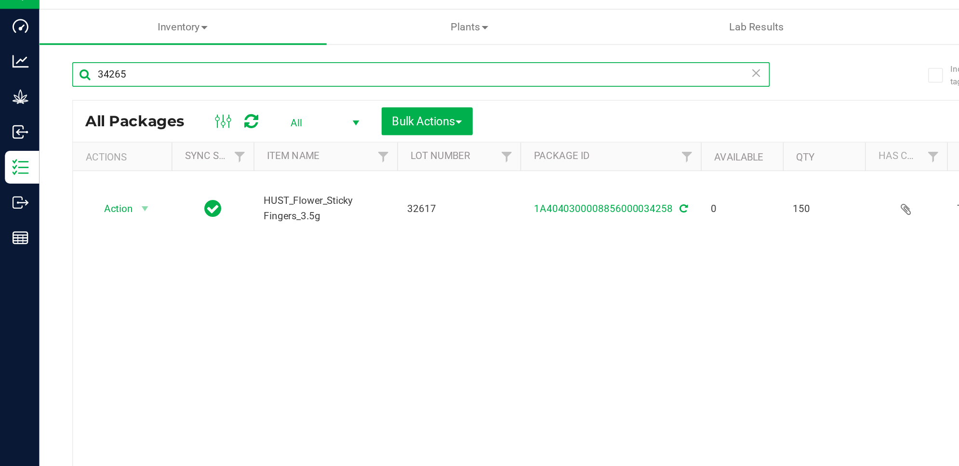
type input "34265"
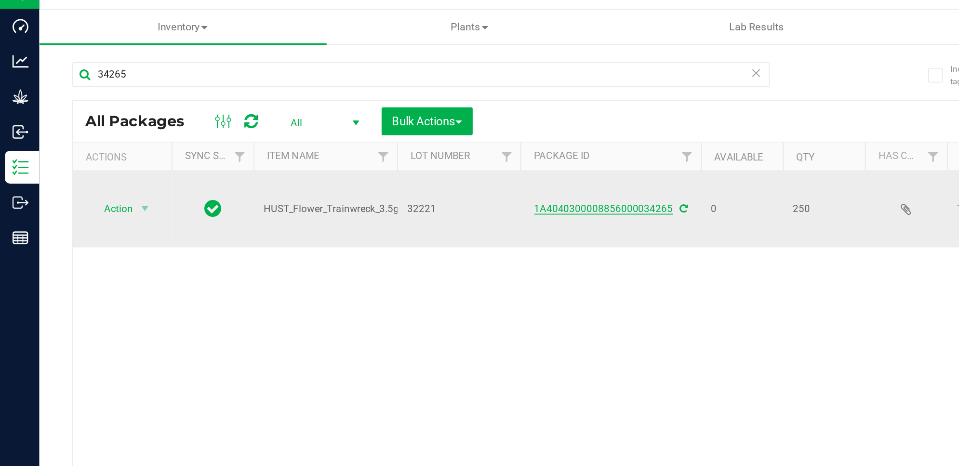
click at [358, 137] on link "1A4040300008856000034265" at bounding box center [354, 140] width 81 height 7
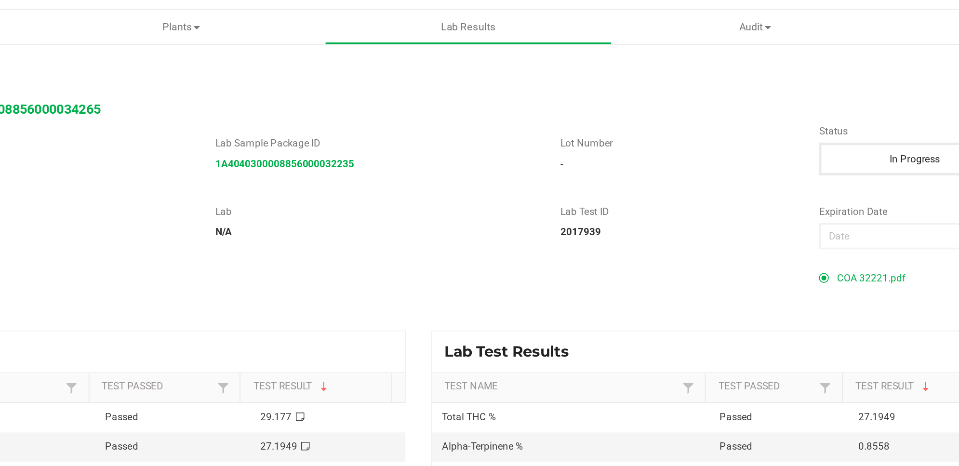
click at [667, 180] on span "COA 32221.pdf" at bounding box center [681, 180] width 40 height 14
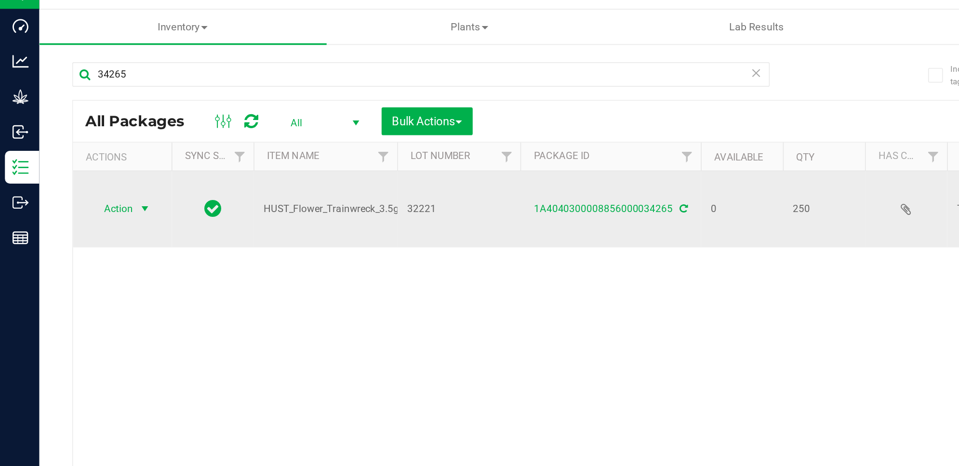
click at [70, 133] on span "Action" at bounding box center [66, 139] width 26 height 13
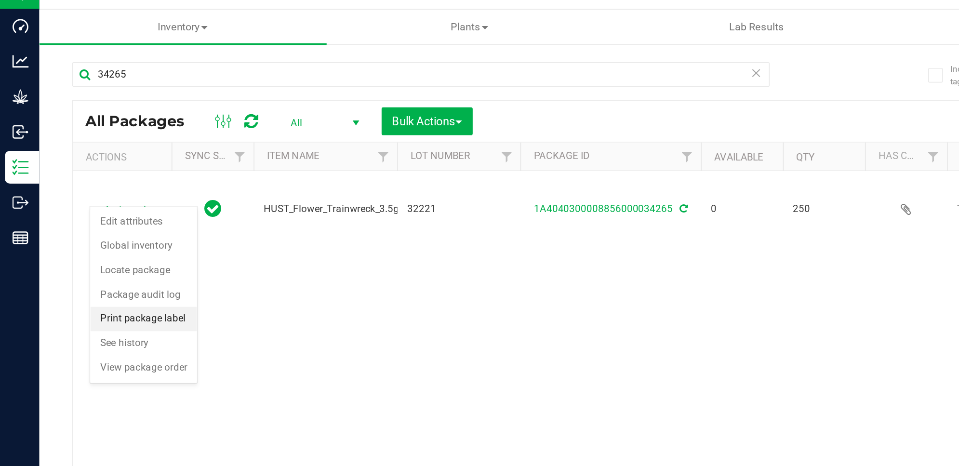
click at [93, 207] on li "Print package label" at bounding box center [84, 205] width 63 height 14
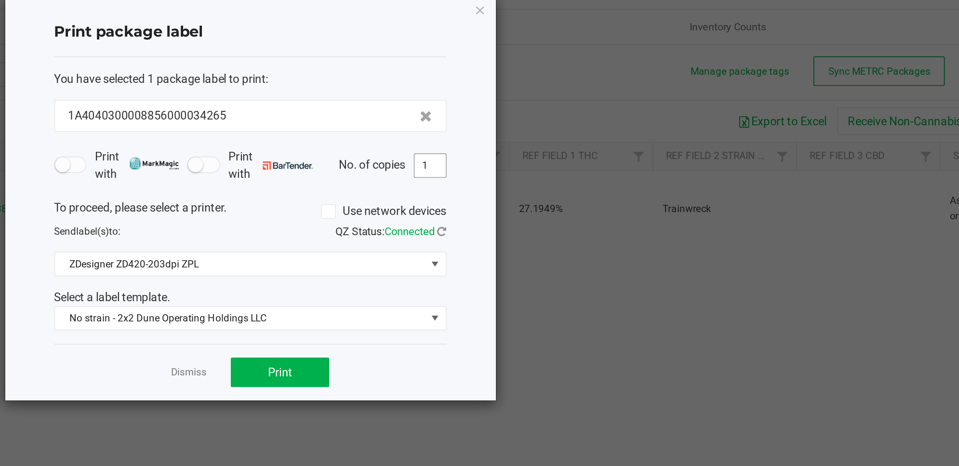
click at [611, 116] on input "1" at bounding box center [606, 114] width 18 height 13
type input "250"
click at [534, 242] on button "Print" at bounding box center [518, 235] width 58 height 17
click at [635, 21] on icon "button" at bounding box center [635, 23] width 7 height 12
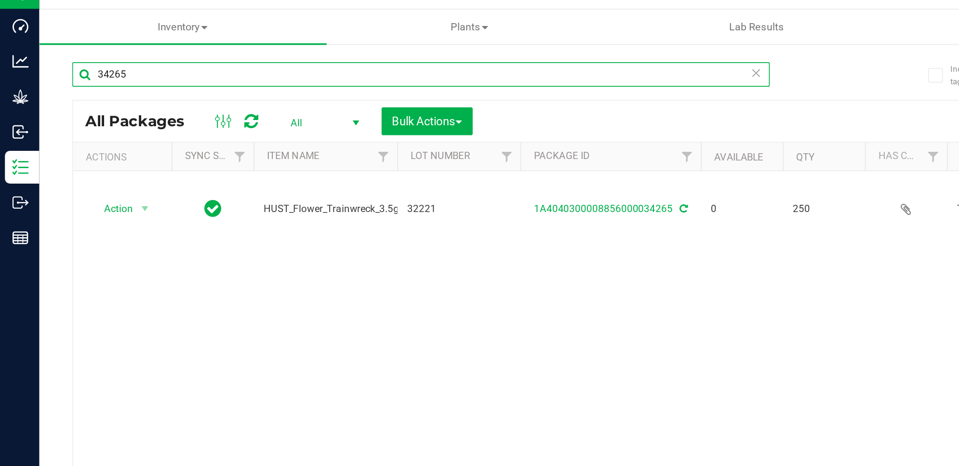
click at [129, 61] on input "34265" at bounding box center [247, 61] width 410 height 14
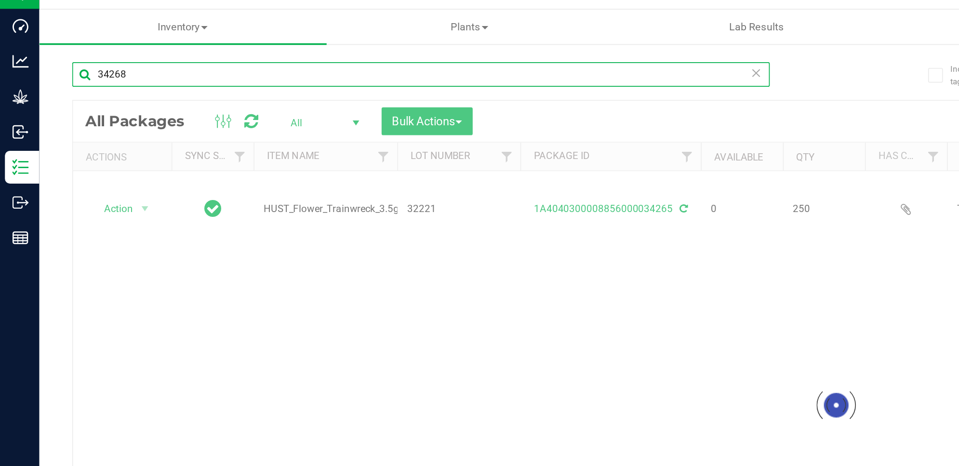
type input "34268"
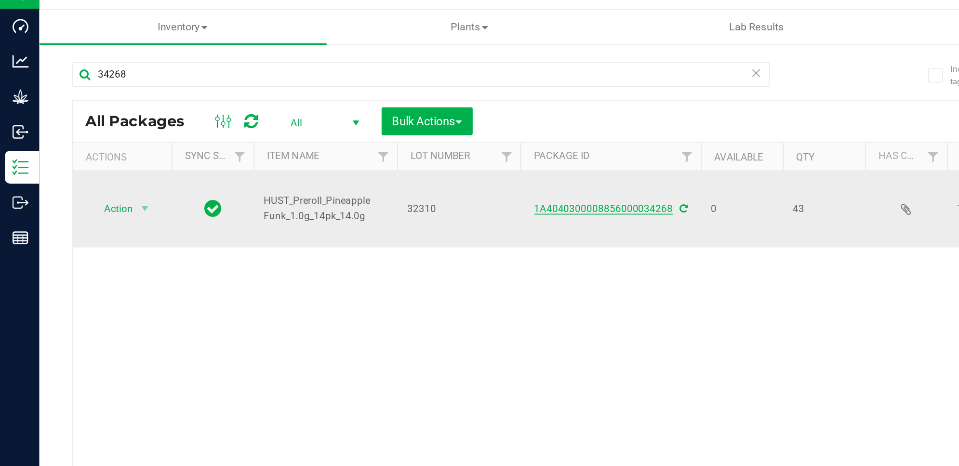
click at [360, 137] on link "1A4040300008856000034268" at bounding box center [354, 140] width 81 height 7
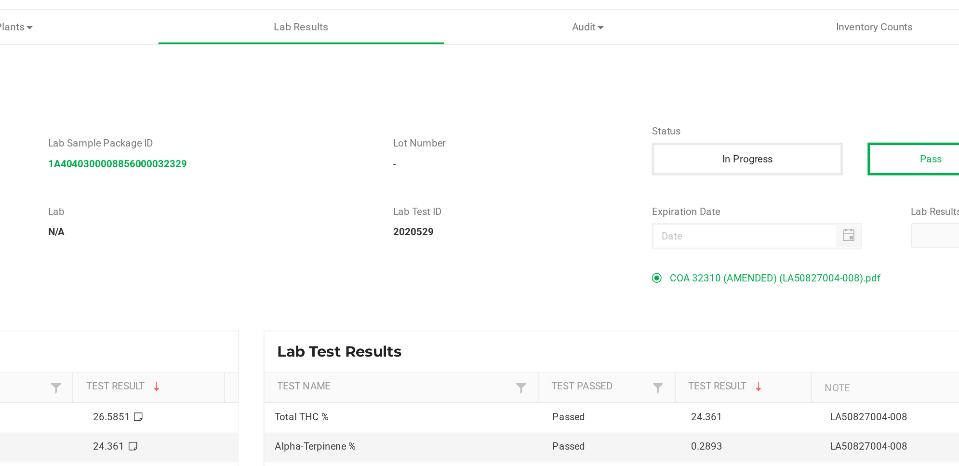
click at [718, 177] on span "COA 32310 (AMENDED) (LA50827004-008).pdf" at bounding box center [722, 180] width 123 height 14
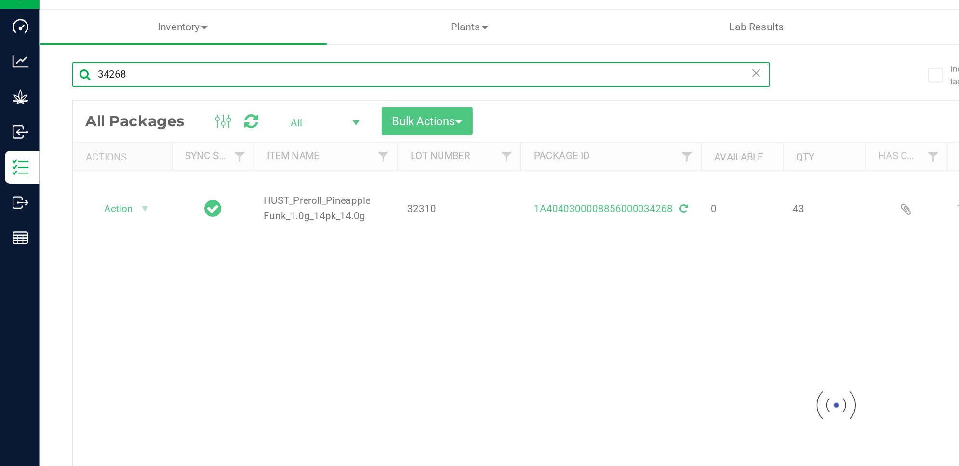
click at [160, 64] on input "34268" at bounding box center [247, 61] width 410 height 14
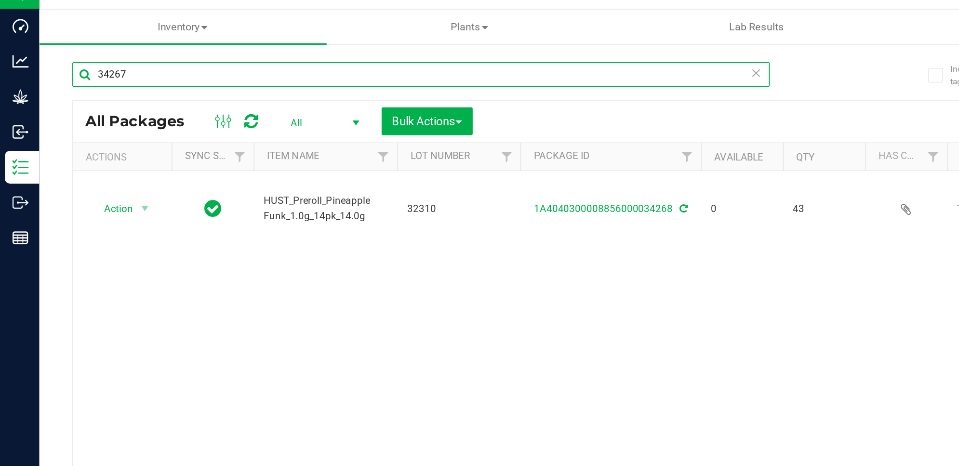
type input "34267"
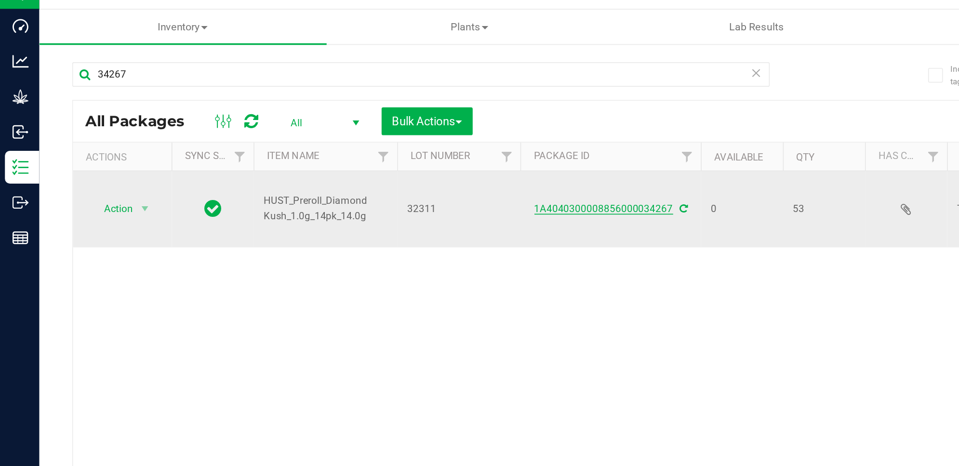
click at [384, 137] on link "1A4040300008856000034267" at bounding box center [354, 140] width 81 height 7
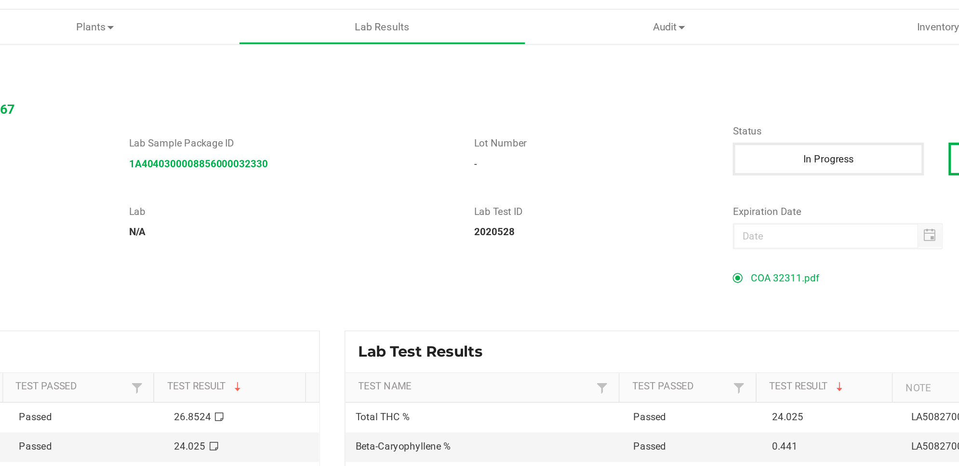
click at [663, 182] on span "COA 32311.pdf" at bounding box center [681, 180] width 40 height 14
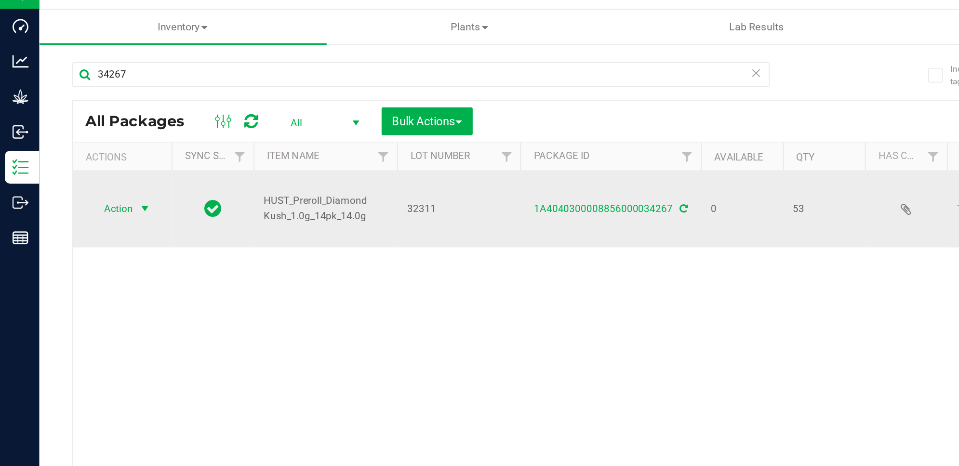
click at [72, 133] on span "Action" at bounding box center [66, 139] width 26 height 13
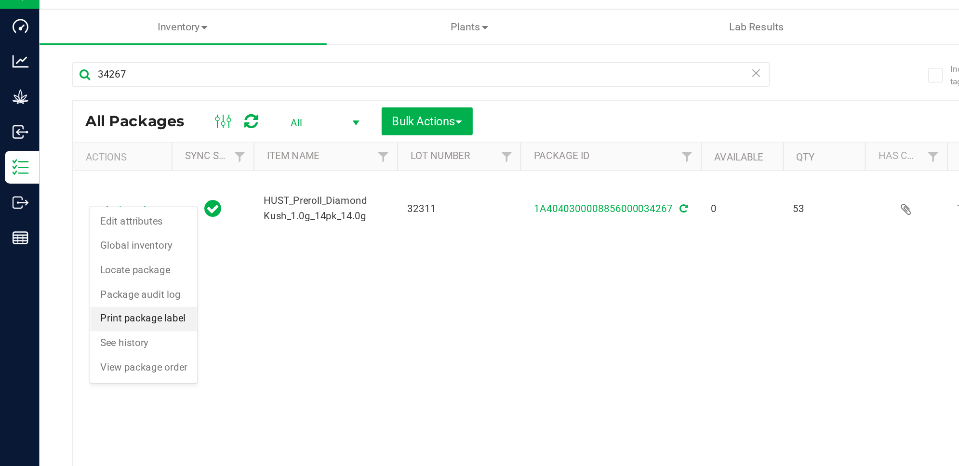
click at [90, 207] on li "Print package label" at bounding box center [84, 205] width 63 height 14
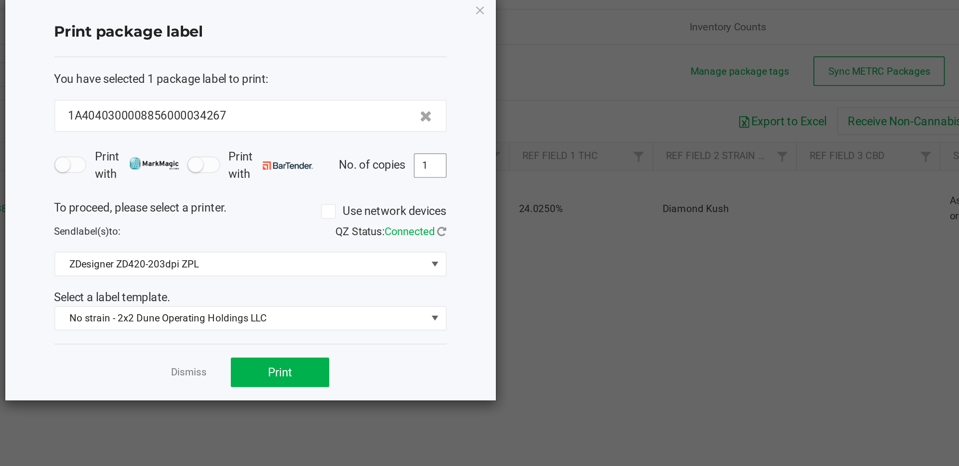
click at [607, 118] on input "1" at bounding box center [606, 114] width 18 height 13
click at [636, 23] on icon "button" at bounding box center [635, 23] width 7 height 12
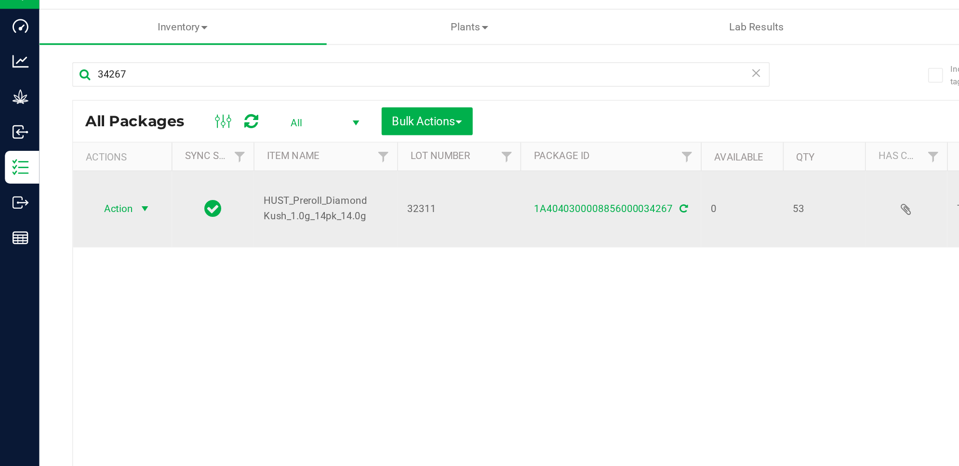
click at [71, 133] on span "Action" at bounding box center [66, 139] width 26 height 13
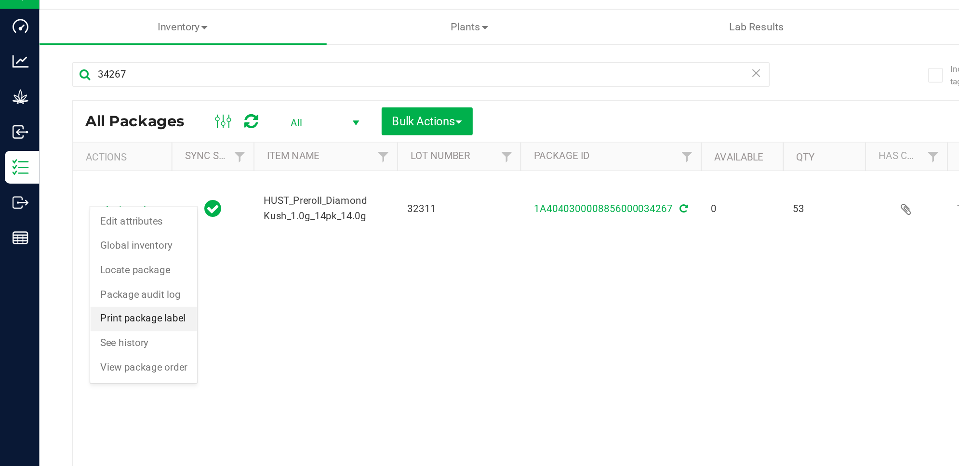
click at [99, 205] on li "Print package label" at bounding box center [84, 205] width 63 height 14
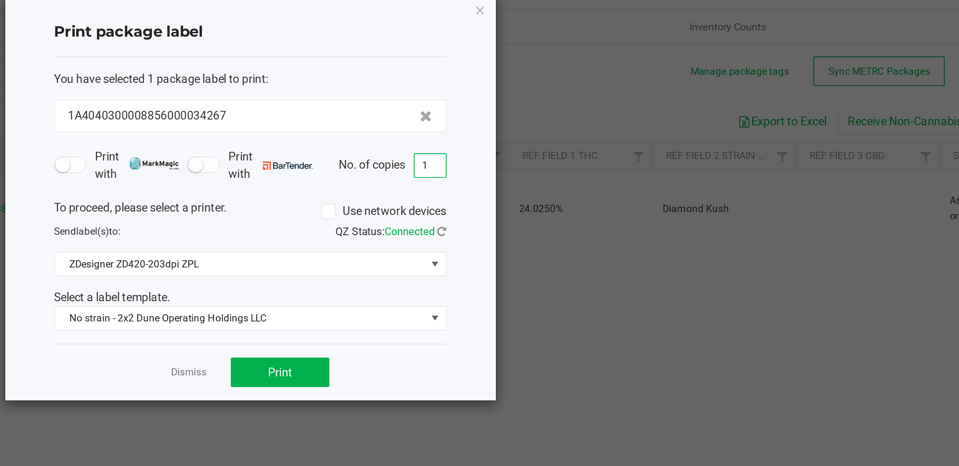
click at [611, 114] on input "1" at bounding box center [606, 114] width 18 height 13
type input "53"
click at [532, 239] on button "Print" at bounding box center [518, 235] width 58 height 17
click at [633, 23] on icon "button" at bounding box center [635, 23] width 7 height 12
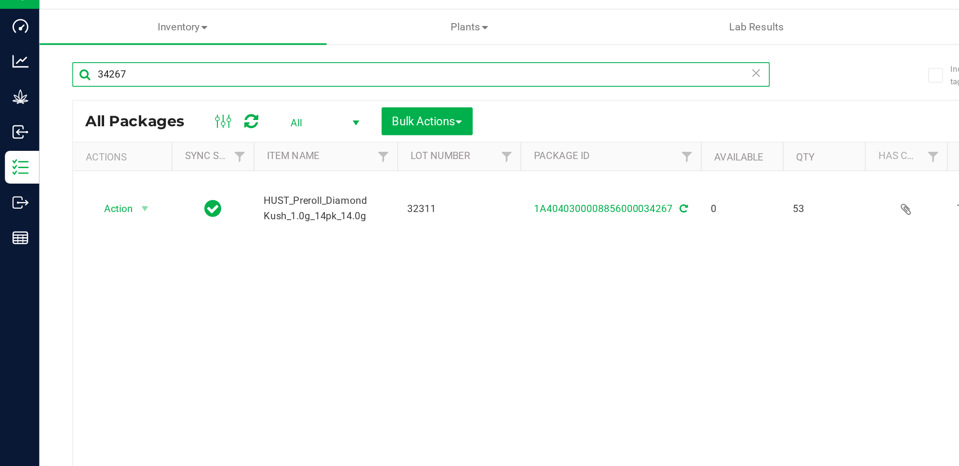
click at [176, 59] on input "34267" at bounding box center [247, 61] width 410 height 14
type input "34268"
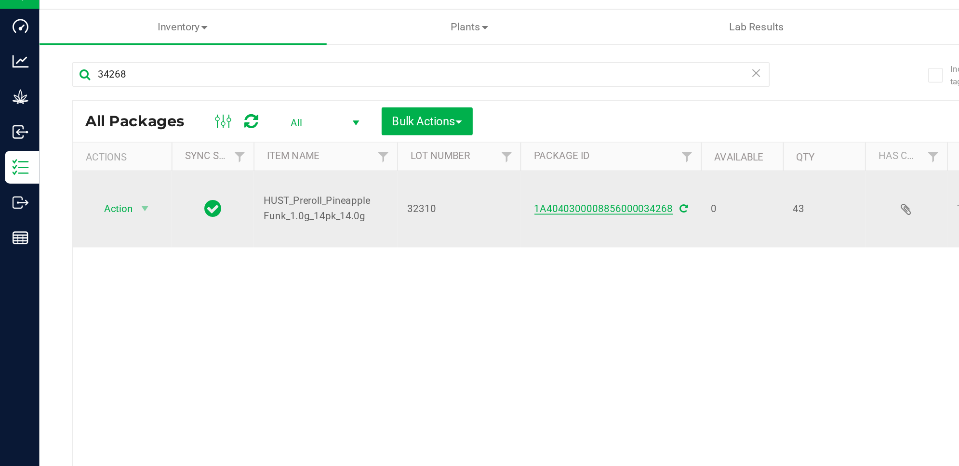
click at [359, 137] on link "1A4040300008856000034268" at bounding box center [354, 140] width 81 height 7
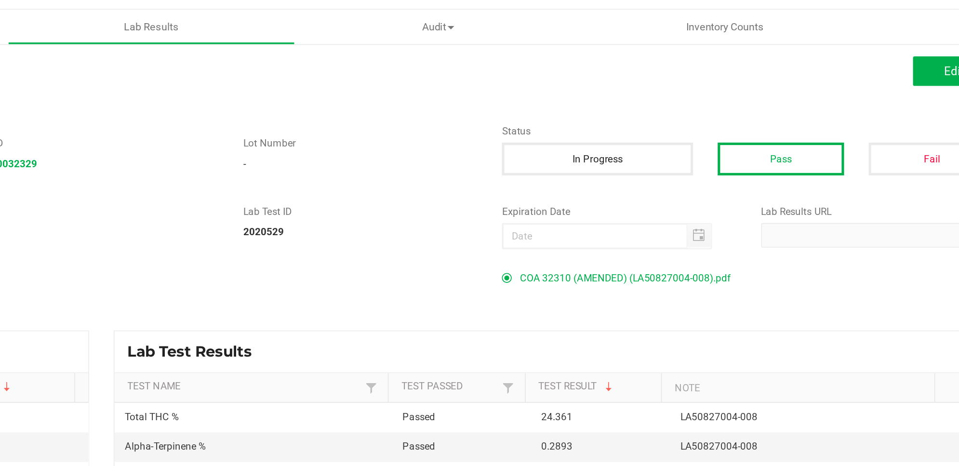
click at [768, 181] on span "COA 32310 (AMENDED) (LA50827004-008).pdf" at bounding box center [722, 180] width 123 height 14
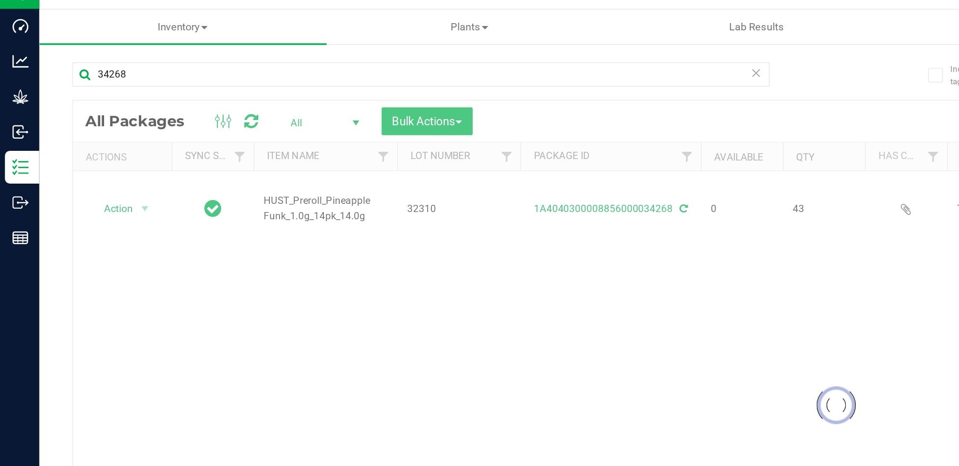
click at [147, 90] on div at bounding box center [491, 256] width 896 height 358
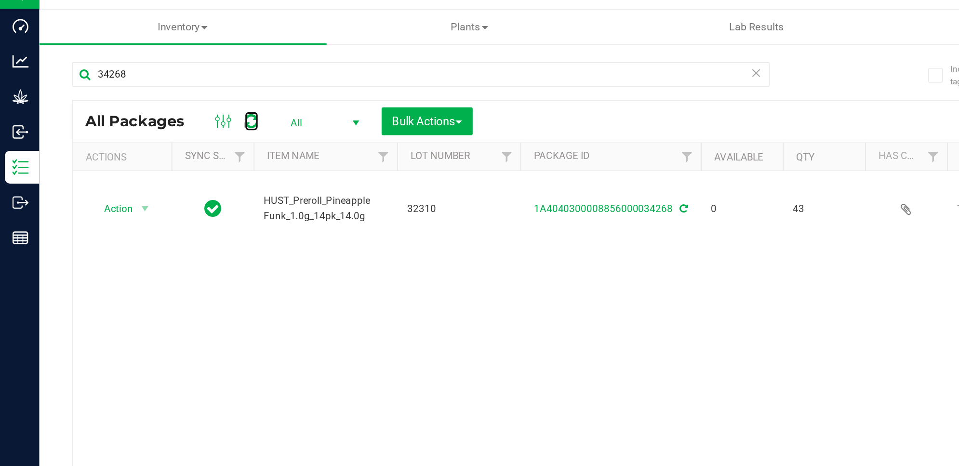
click at [147, 90] on icon at bounding box center [148, 89] width 8 height 10
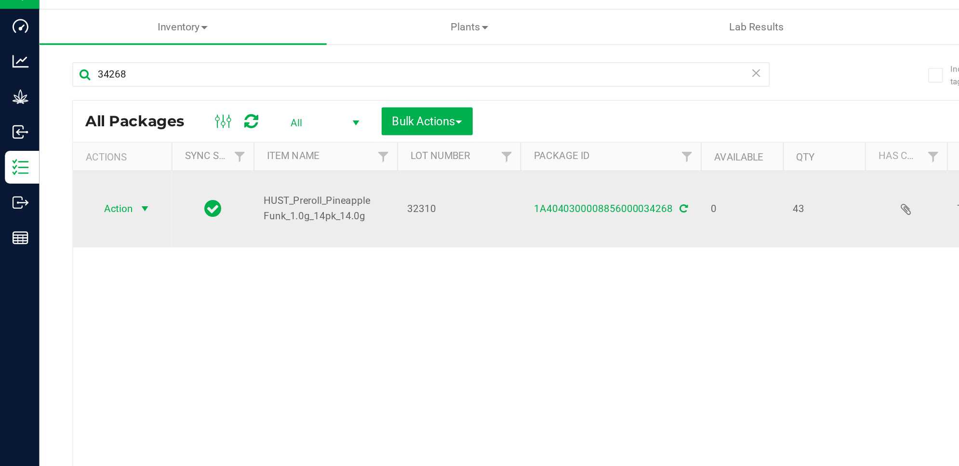
click at [74, 133] on span "Action" at bounding box center [66, 139] width 26 height 13
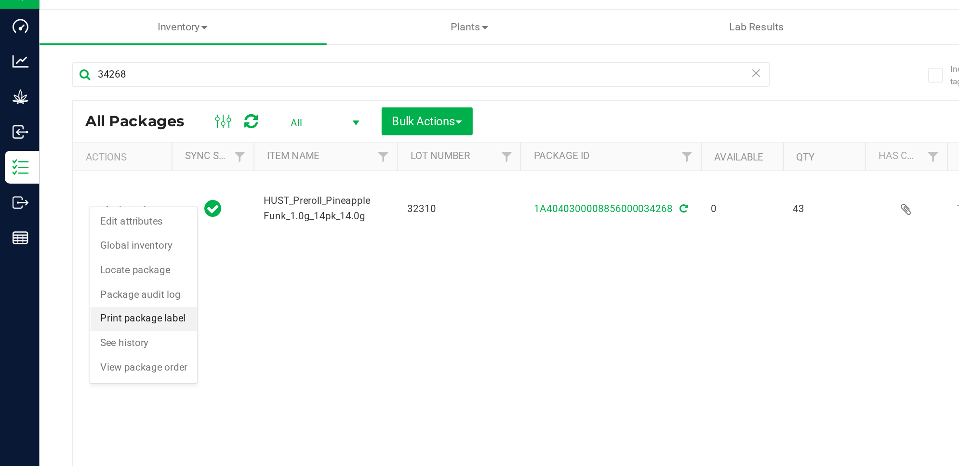
click at [86, 204] on li "Print package label" at bounding box center [84, 205] width 63 height 14
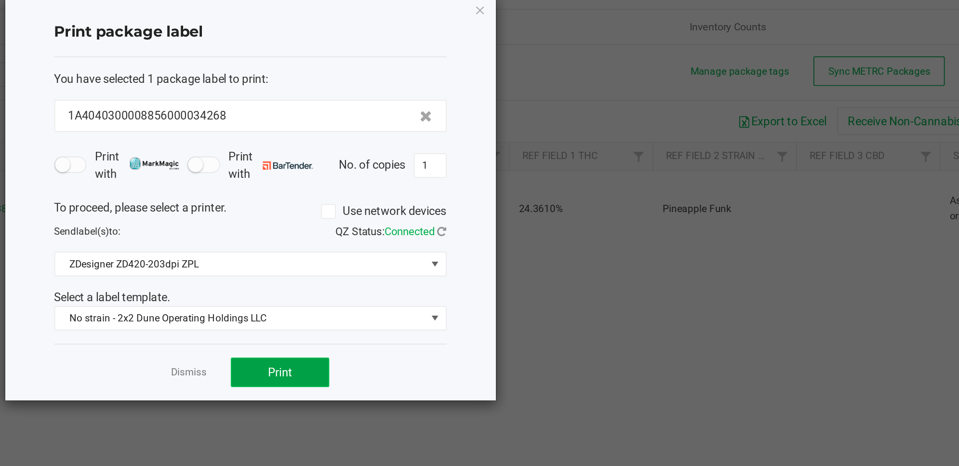
click at [522, 239] on span "Print" at bounding box center [518, 236] width 14 height 8
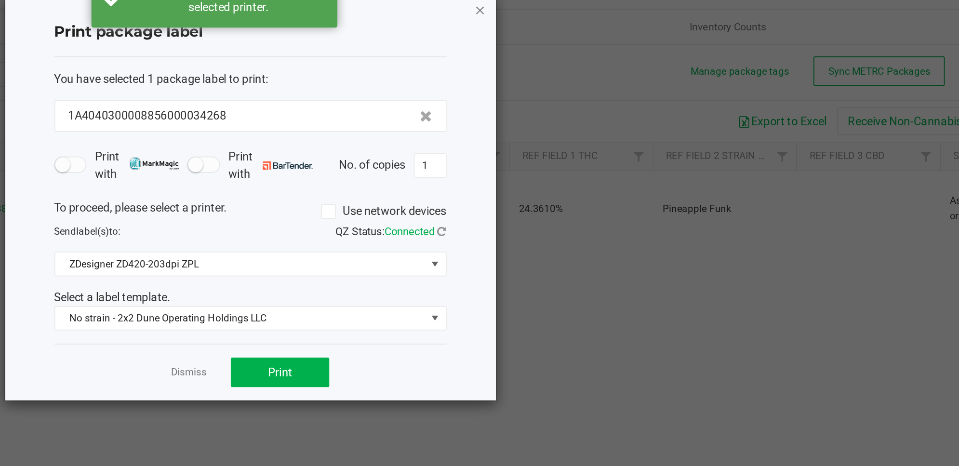
click at [636, 24] on icon "button" at bounding box center [635, 23] width 7 height 12
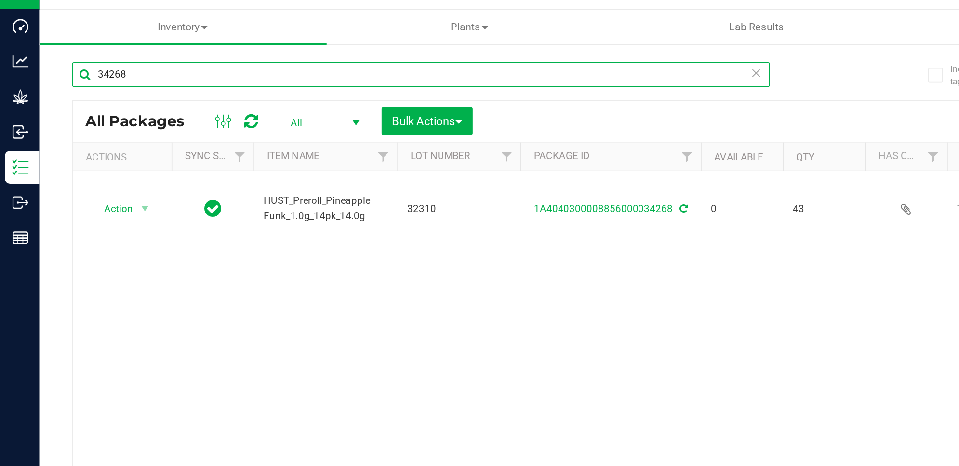
click at [125, 59] on input "34268" at bounding box center [247, 61] width 410 height 14
type input "3"
type input "34268"
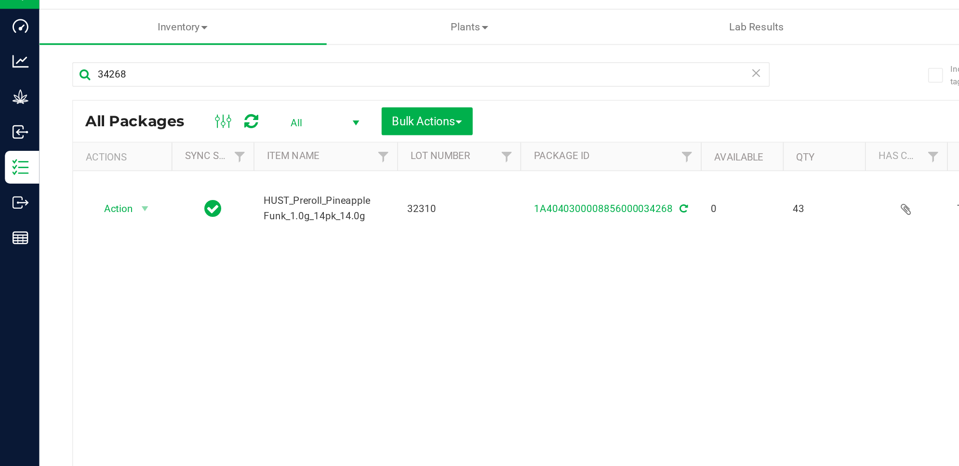
click at [147, 91] on icon at bounding box center [148, 89] width 8 height 10
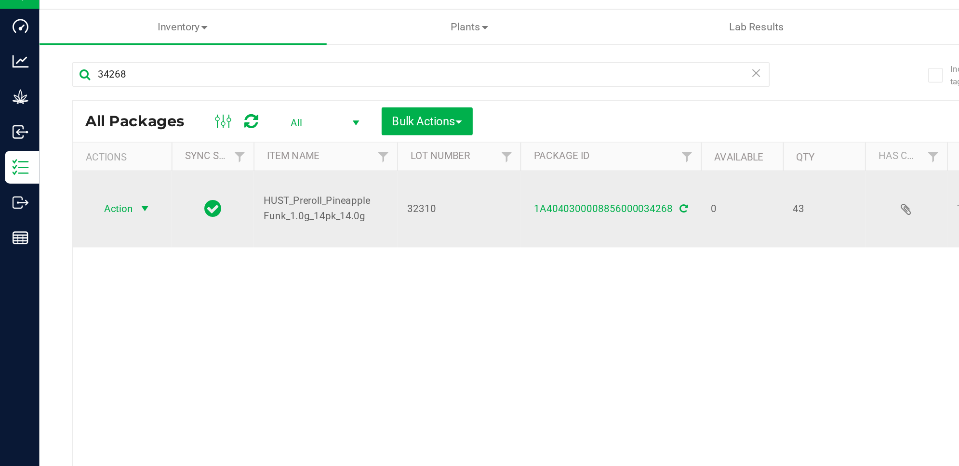
click at [82, 136] on span "select" at bounding box center [85, 140] width 8 height 8
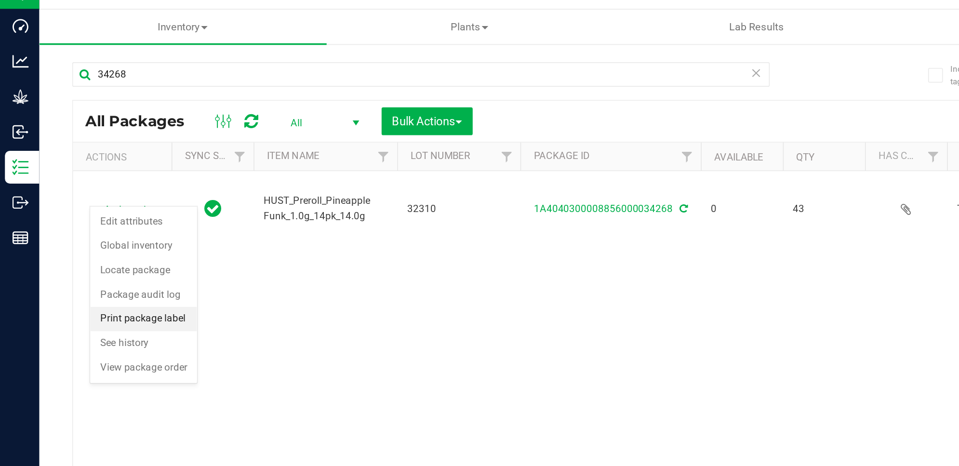
click at [97, 203] on li "Print package label" at bounding box center [84, 205] width 63 height 14
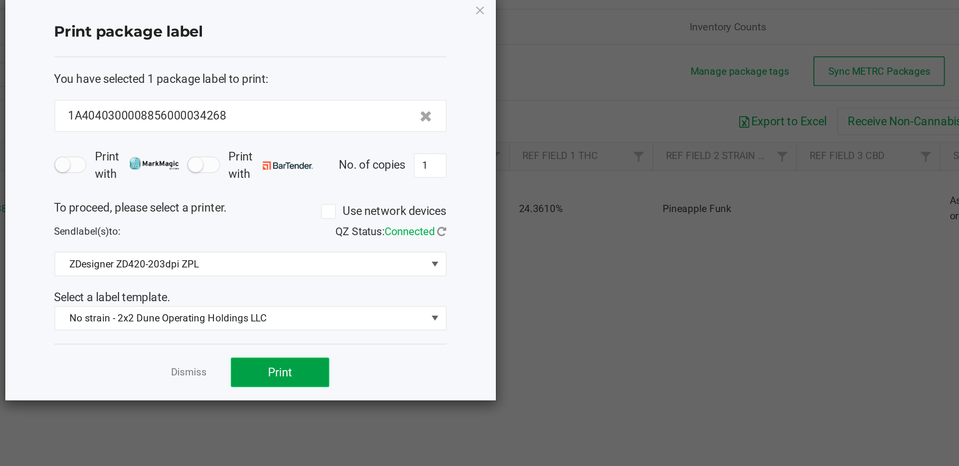
click at [538, 239] on button "Print" at bounding box center [518, 235] width 58 height 17
click at [637, 25] on icon "button" at bounding box center [635, 23] width 7 height 12
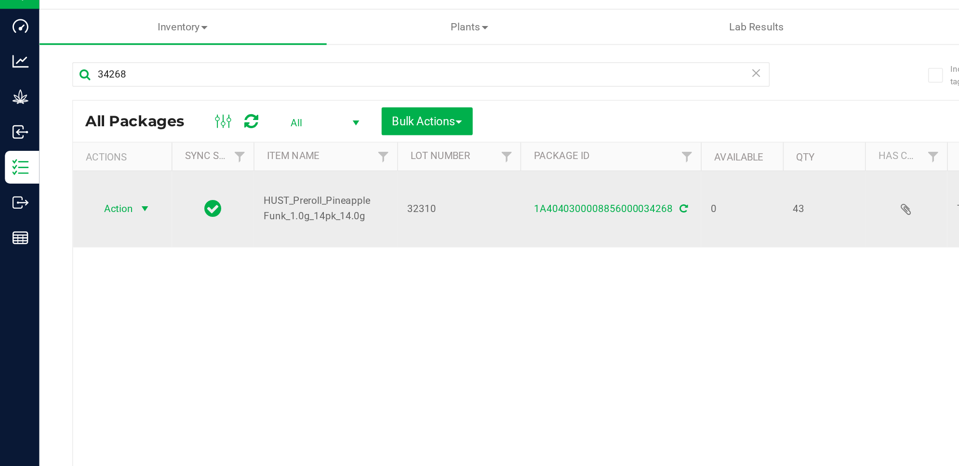
click at [77, 133] on span "Action" at bounding box center [66, 139] width 26 height 13
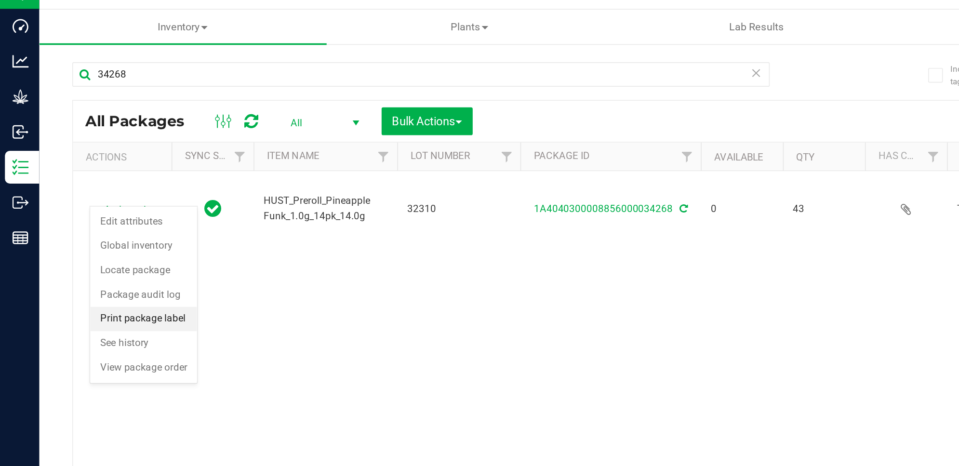
click at [101, 208] on li "Print package label" at bounding box center [84, 205] width 63 height 14
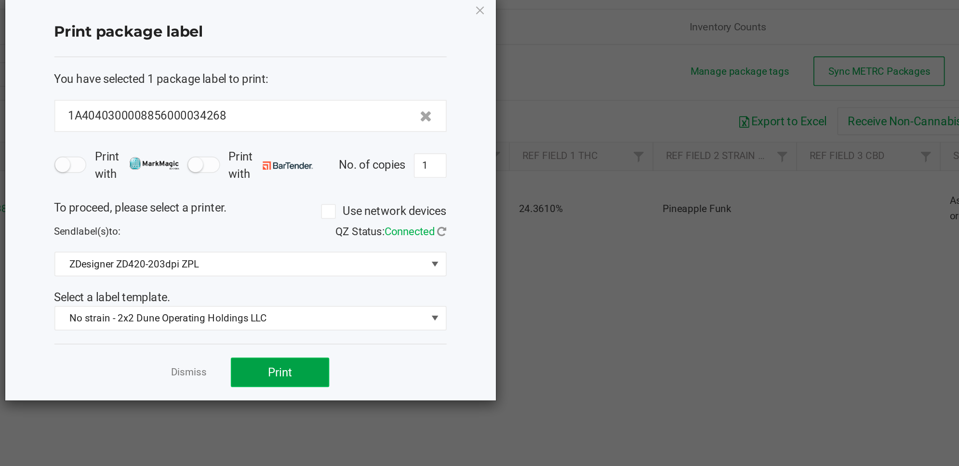
click at [538, 233] on button "Print" at bounding box center [518, 235] width 58 height 17
click at [631, 26] on div "Print package label You have selected 1 package label to print : 1A404030000885…" at bounding box center [501, 134] width 288 height 238
click at [637, 22] on icon "button" at bounding box center [635, 23] width 7 height 12
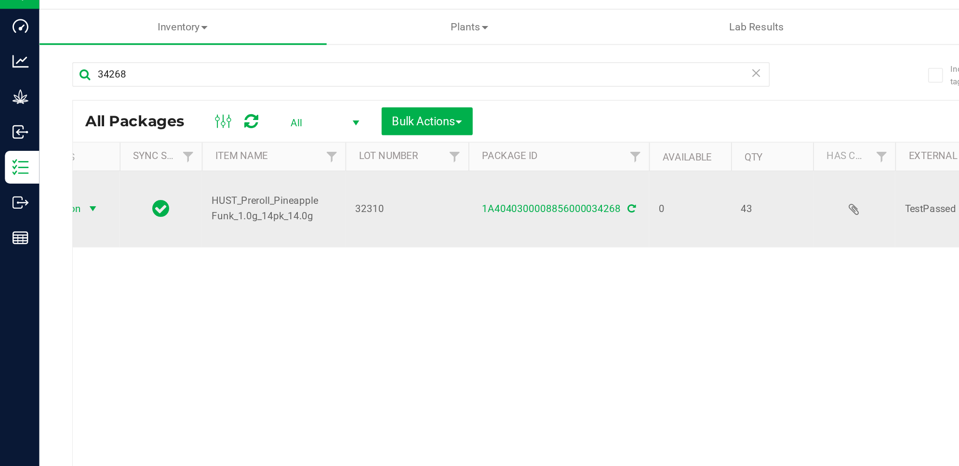
click at [55, 136] on span "select" at bounding box center [55, 140] width 8 height 8
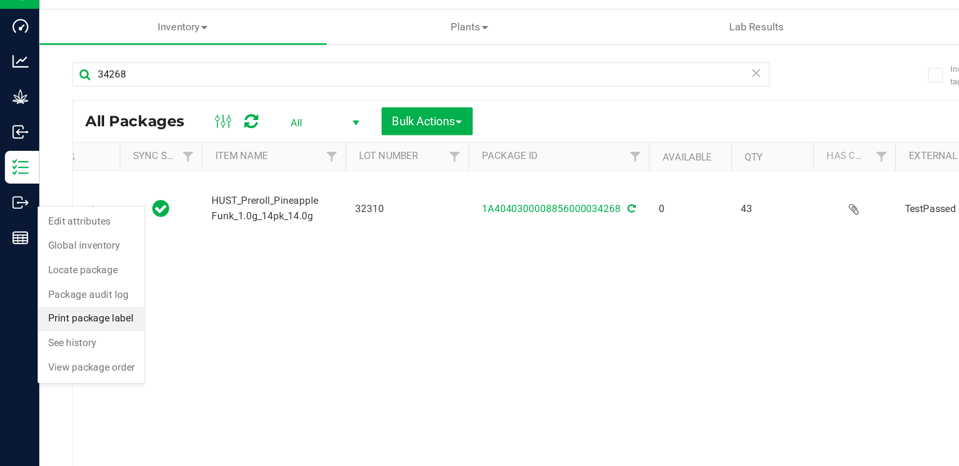
click at [71, 203] on li "Print package label" at bounding box center [53, 205] width 63 height 14
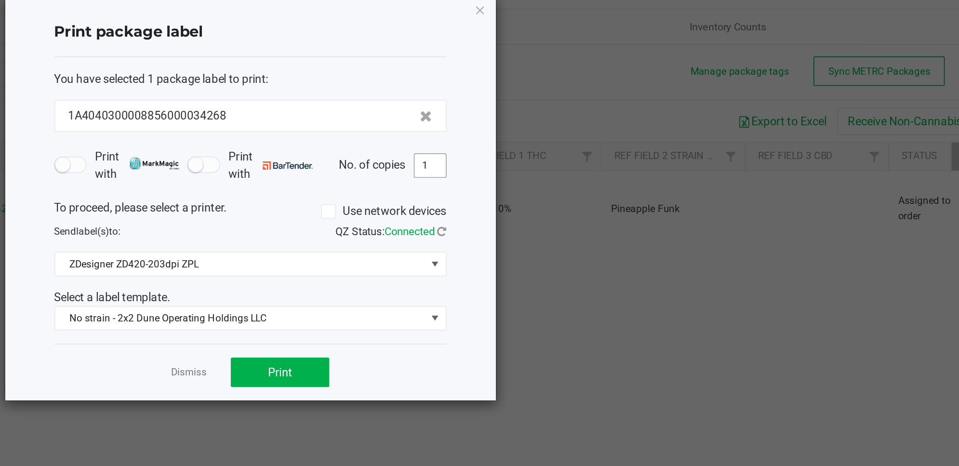
click at [607, 111] on input "1" at bounding box center [606, 114] width 18 height 13
type input "42"
click at [521, 242] on button "Print" at bounding box center [518, 235] width 58 height 17
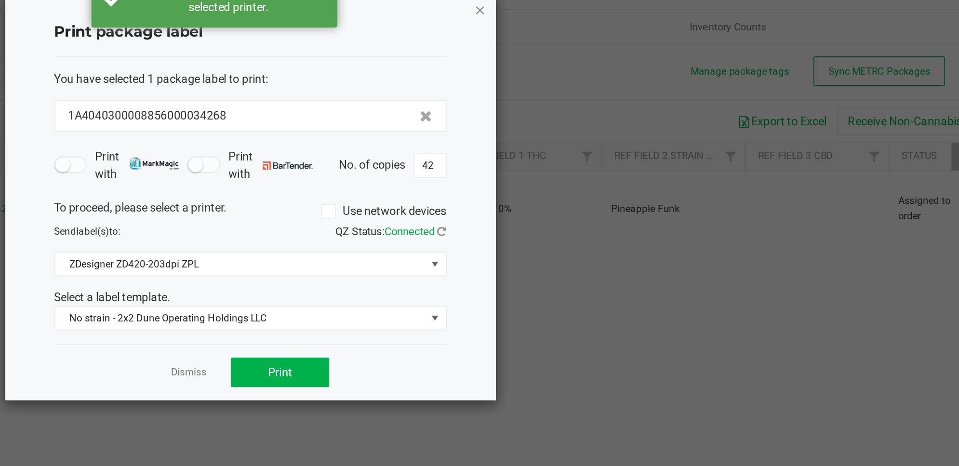
click at [636, 23] on icon "button" at bounding box center [635, 23] width 7 height 12
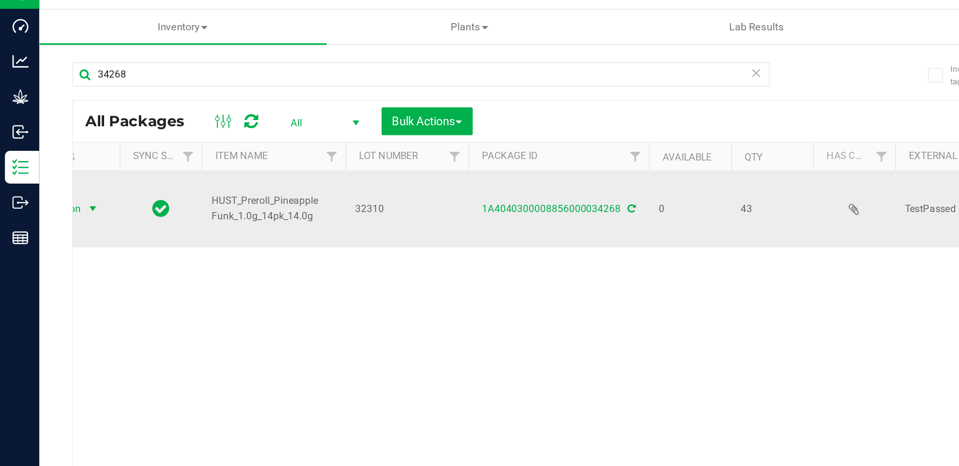
click at [54, 136] on span "select" at bounding box center [55, 140] width 8 height 8
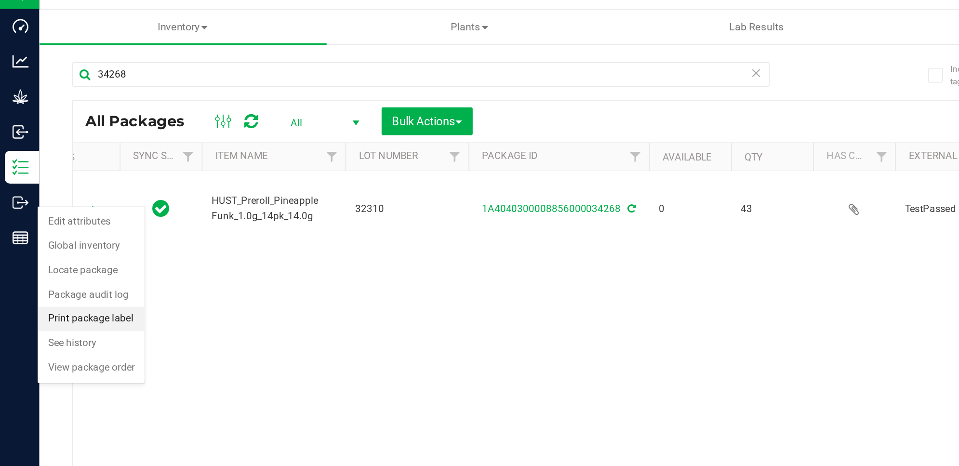
click at [64, 204] on li "Print package label" at bounding box center [53, 205] width 63 height 14
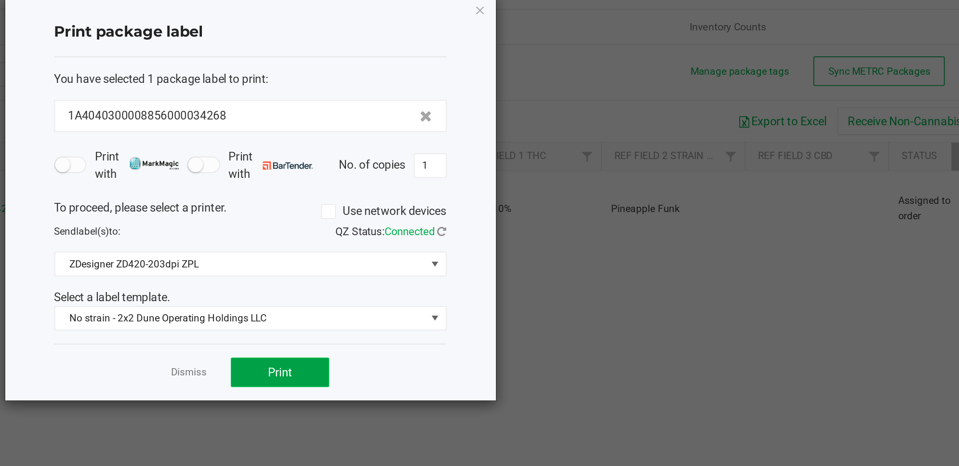
click at [525, 243] on button "Print" at bounding box center [518, 235] width 58 height 17
click at [634, 20] on icon "button" at bounding box center [635, 23] width 7 height 12
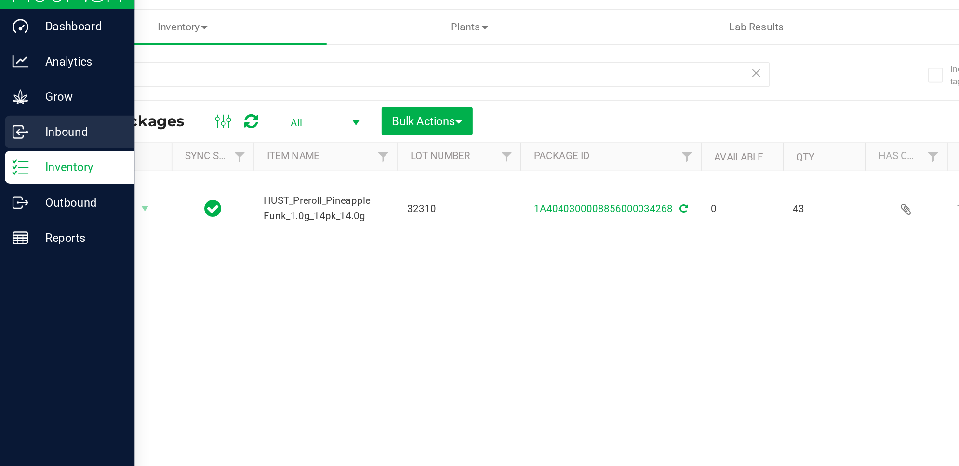
click at [44, 91] on p "Inbound" at bounding box center [46, 95] width 58 height 12
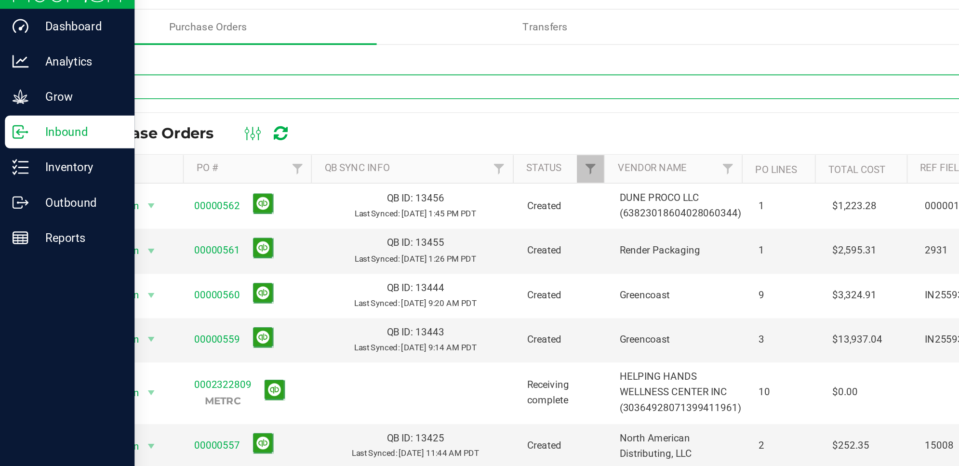
click at [226, 66] on input "text" at bounding box center [401, 68] width 718 height 14
type input "1919"
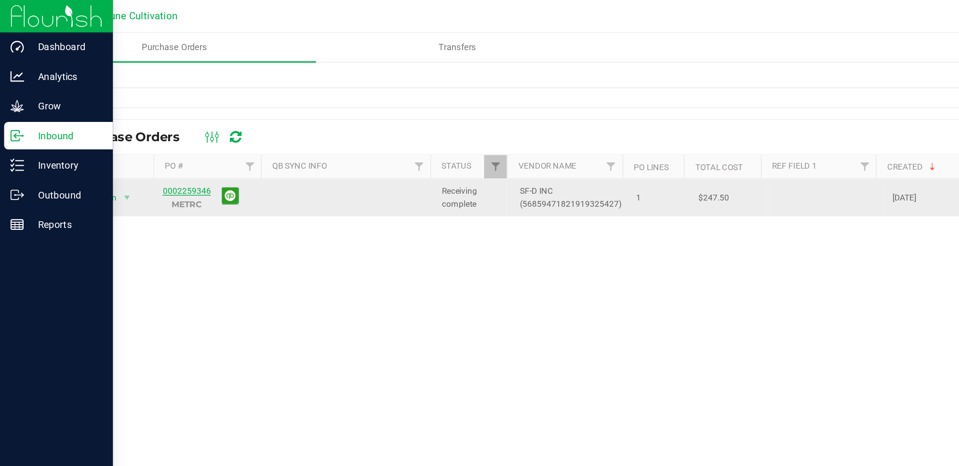
click at [135, 133] on link "0002259346" at bounding box center [131, 133] width 34 height 7
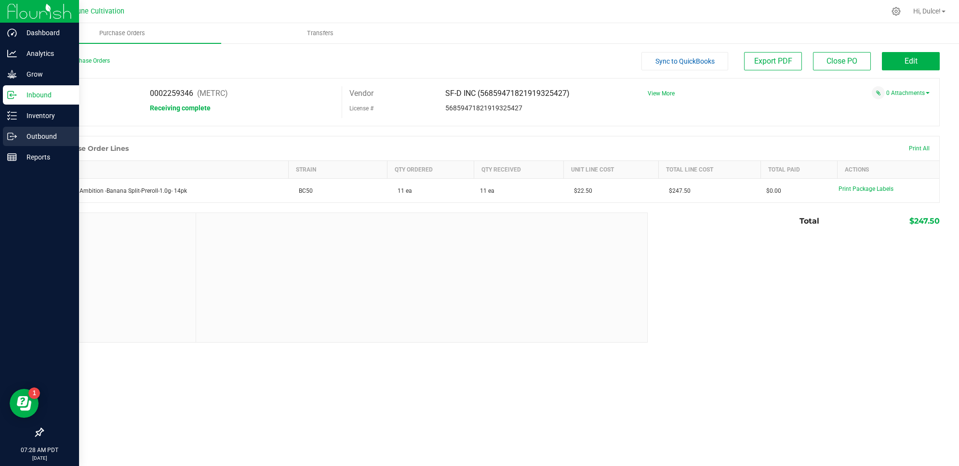
click at [44, 137] on p "Outbound" at bounding box center [46, 137] width 58 height 12
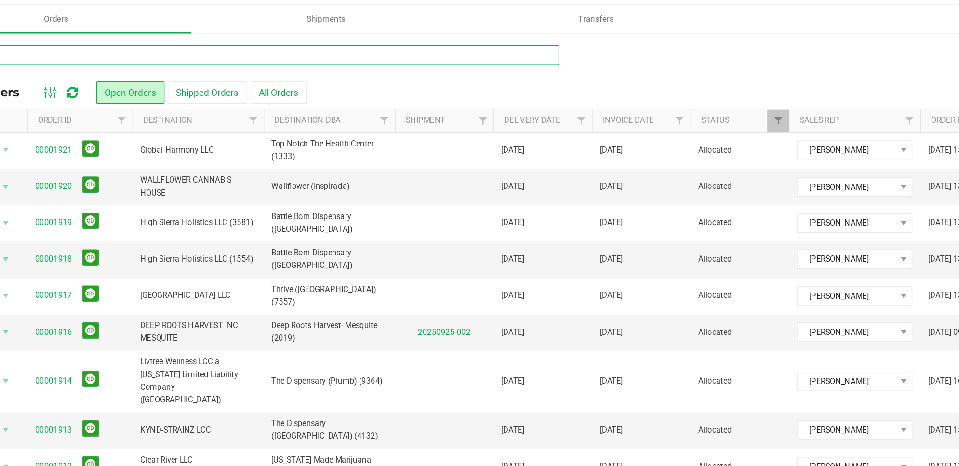
click at [283, 50] on div "All Orders Open Orders Shipped Orders All Orders Export to Excel Create new ord…" at bounding box center [491, 242] width 936 height 401
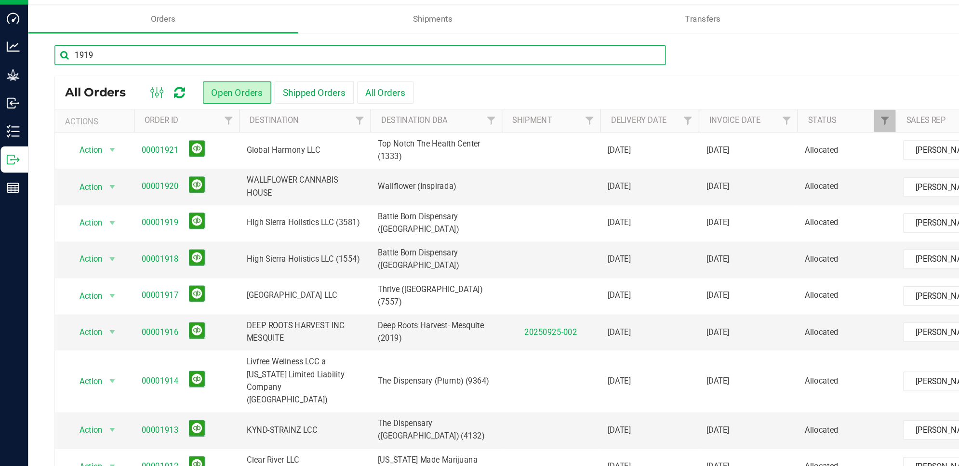
type input "1919"
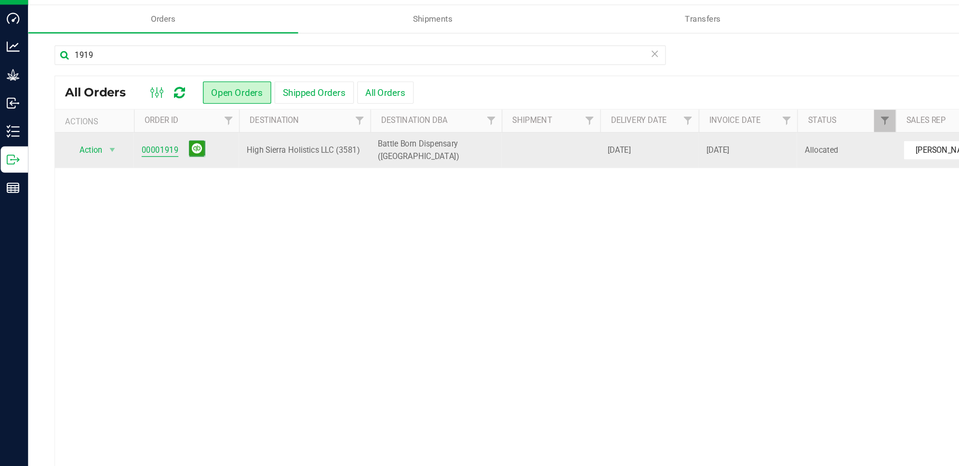
click at [126, 127] on link "00001919" at bounding box center [119, 129] width 27 height 9
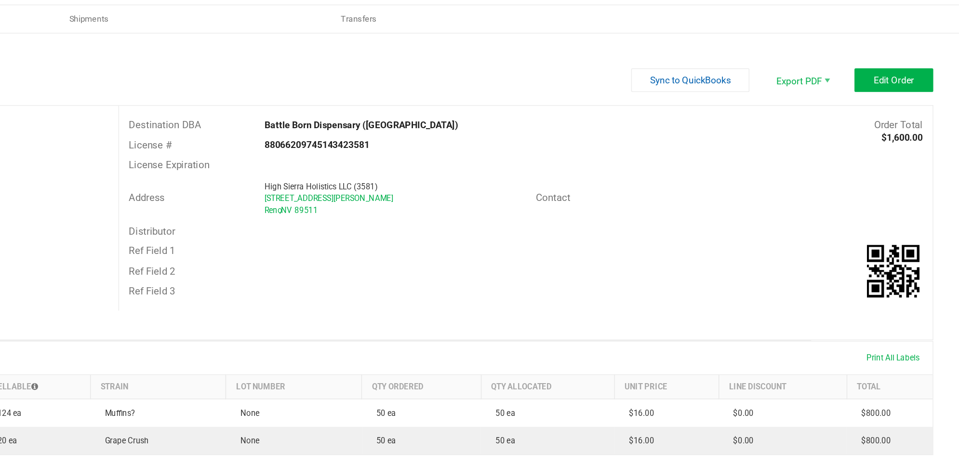
scroll to position [54, 0]
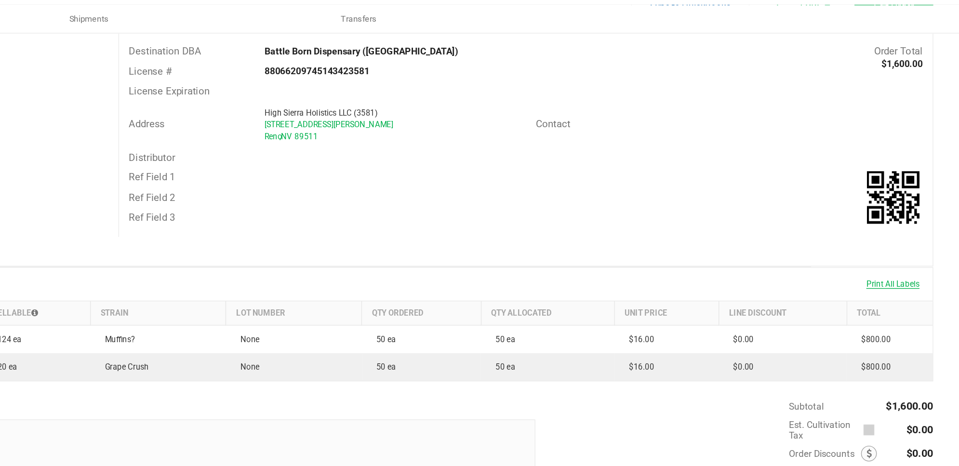
click at [913, 226] on span "Print All Labels" at bounding box center [910, 228] width 39 height 7
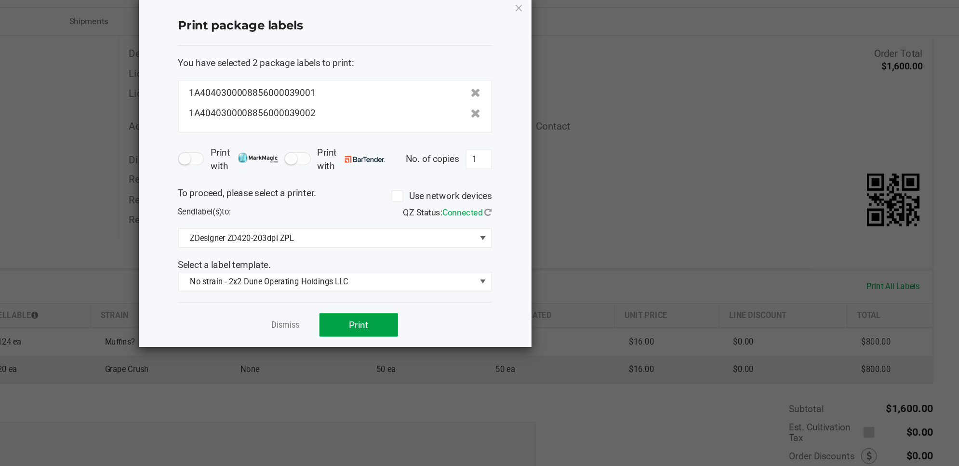
click at [525, 251] on button "Print" at bounding box center [518, 255] width 58 height 17
click at [525, 251] on div at bounding box center [501, 143] width 288 height 257
click at [636, 26] on icon "button" at bounding box center [635, 23] width 7 height 12
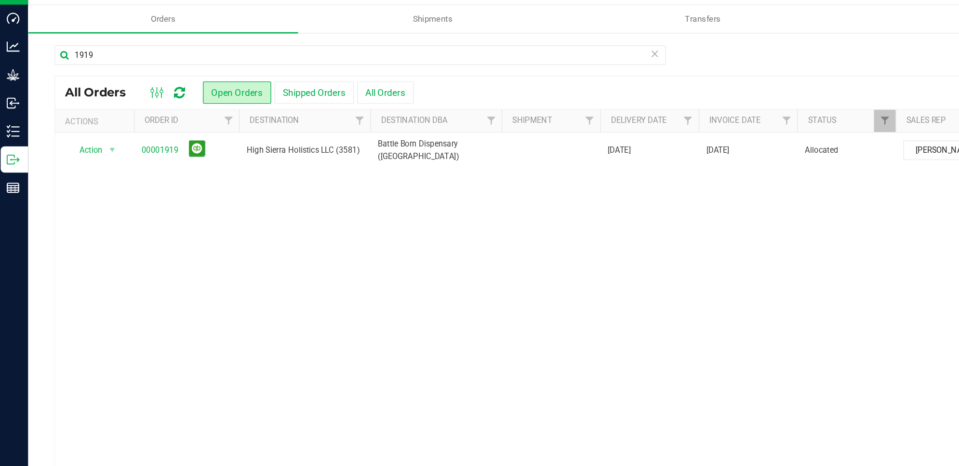
click at [133, 86] on icon at bounding box center [134, 87] width 8 height 10
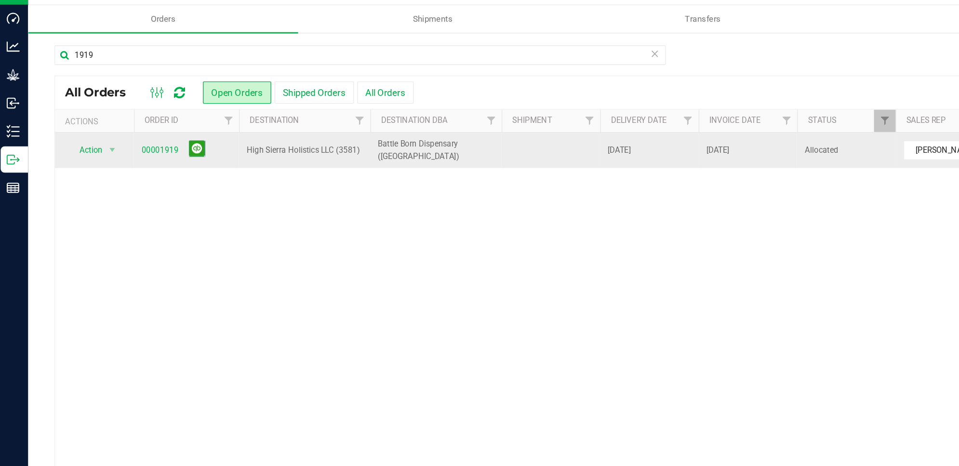
click at [117, 122] on span "00001919" at bounding box center [139, 129] width 66 height 15
click at [121, 132] on link "00001919" at bounding box center [119, 129] width 27 height 9
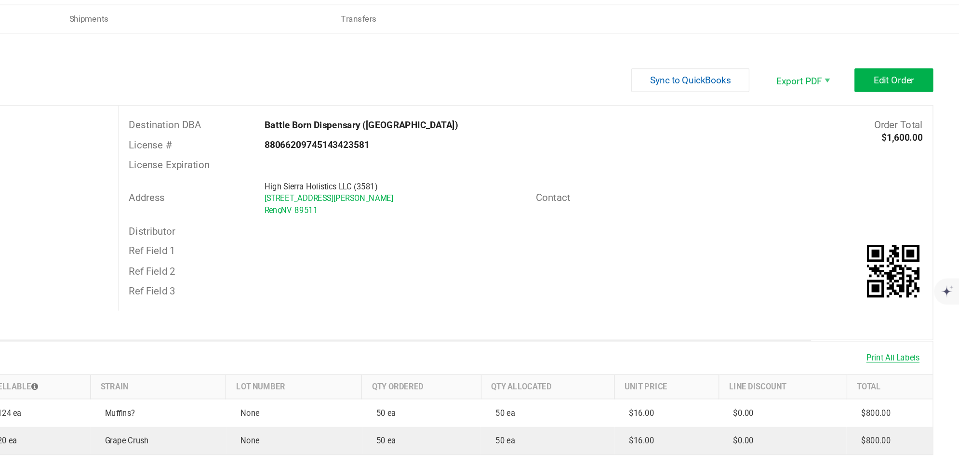
click at [917, 282] on span "Print All Labels" at bounding box center [910, 282] width 39 height 7
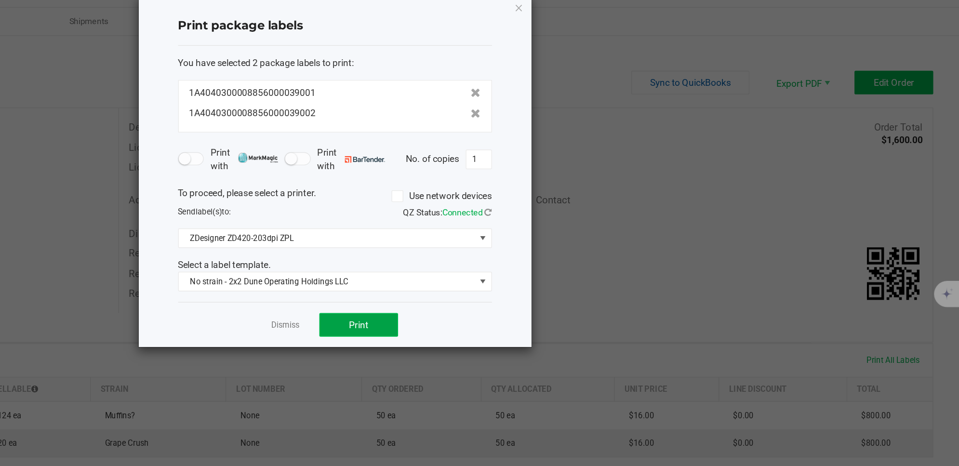
click at [530, 258] on button "Print" at bounding box center [518, 255] width 58 height 17
click at [637, 23] on icon "button" at bounding box center [635, 23] width 7 height 12
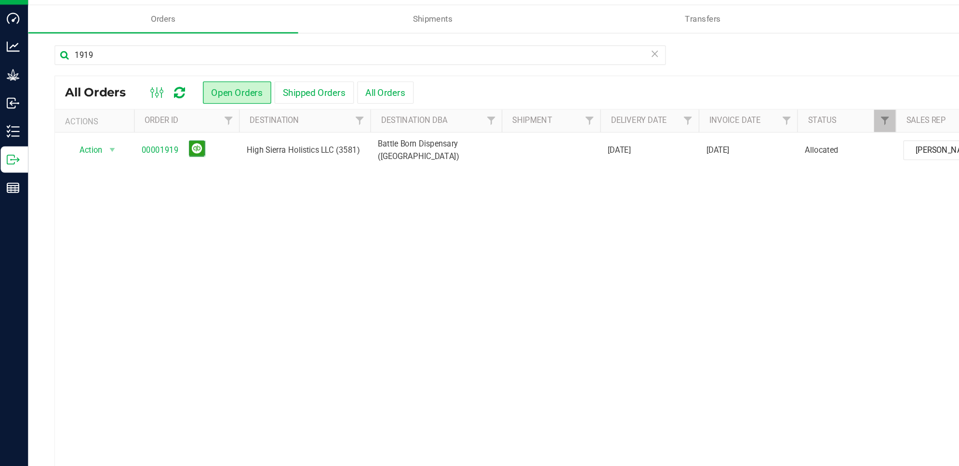
click at [133, 91] on icon at bounding box center [134, 87] width 8 height 10
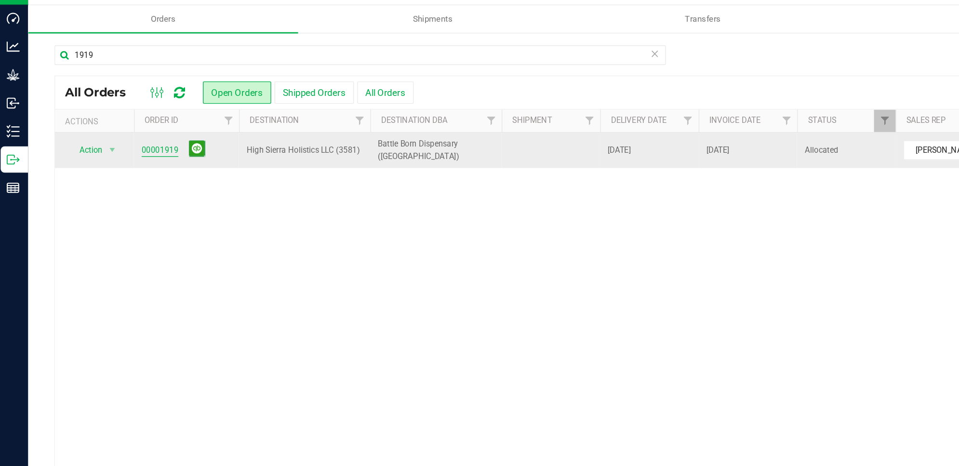
click at [121, 130] on link "00001919" at bounding box center [119, 129] width 27 height 9
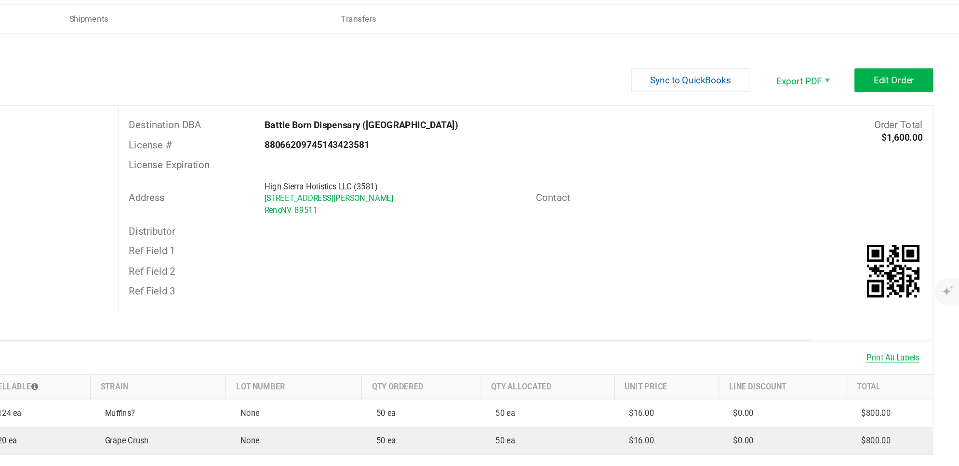
click at [910, 281] on span "Print All Labels" at bounding box center [910, 282] width 39 height 7
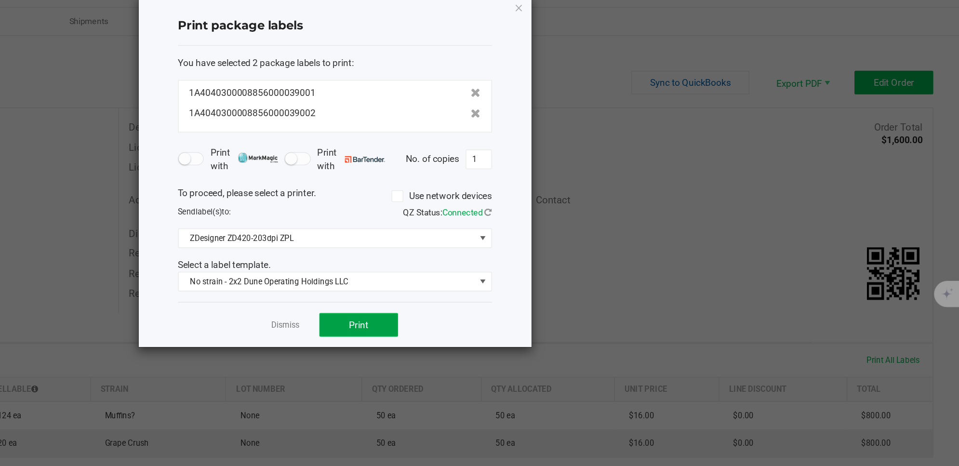
click at [524, 252] on span "Print" at bounding box center [518, 256] width 14 height 8
click at [638, 22] on icon "button" at bounding box center [635, 23] width 7 height 12
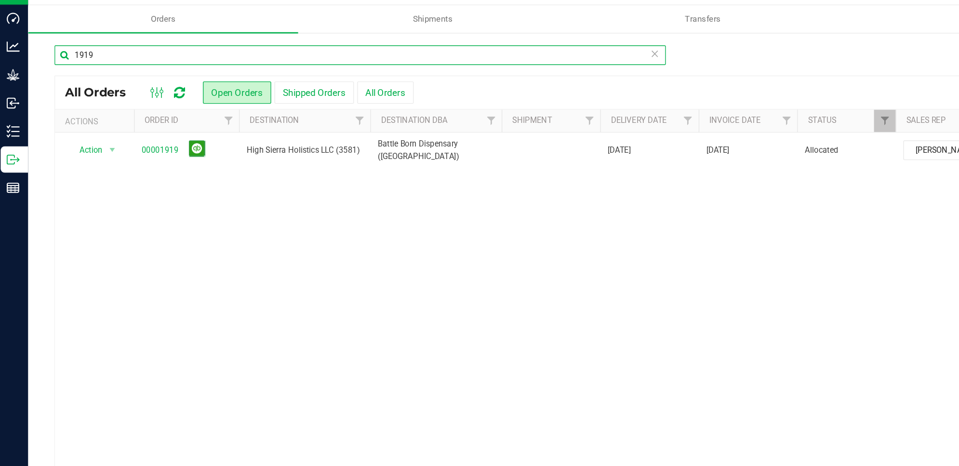
click at [97, 56] on input "1919" at bounding box center [266, 60] width 449 height 14
type input "1918"
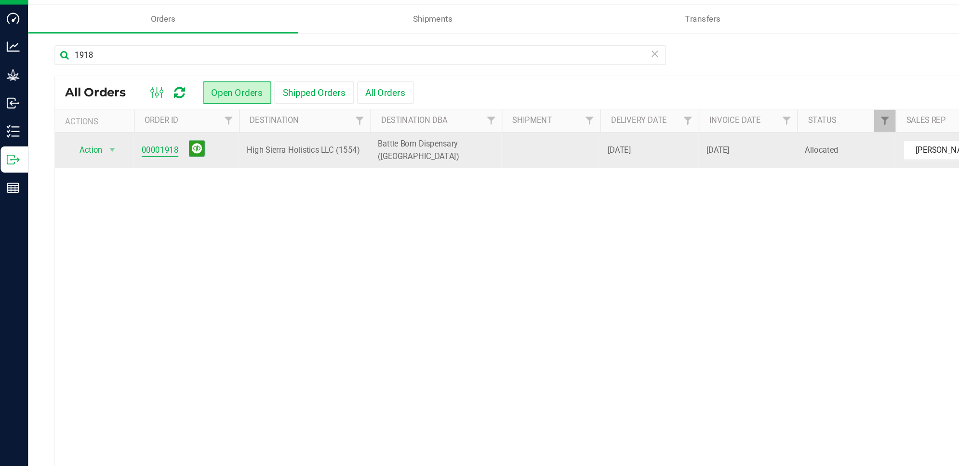
click at [130, 128] on link "00001918" at bounding box center [119, 129] width 27 height 9
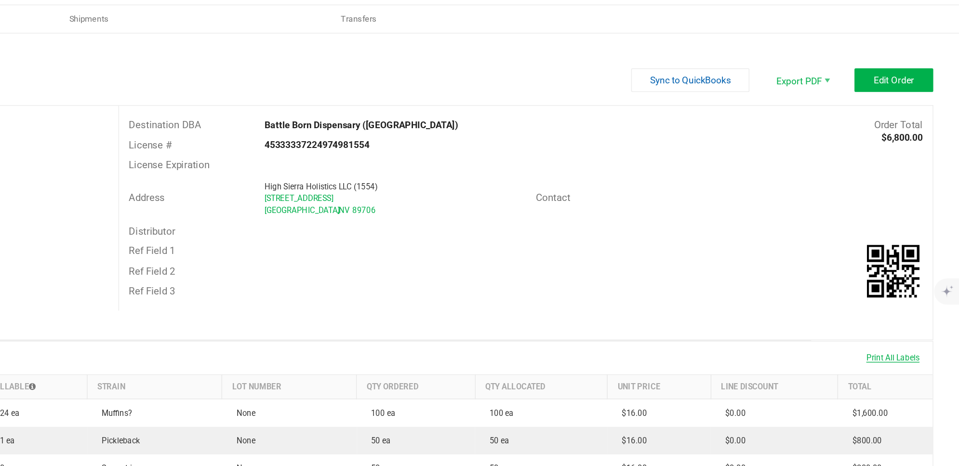
click at [911, 281] on span "Print All Labels" at bounding box center [910, 282] width 39 height 7
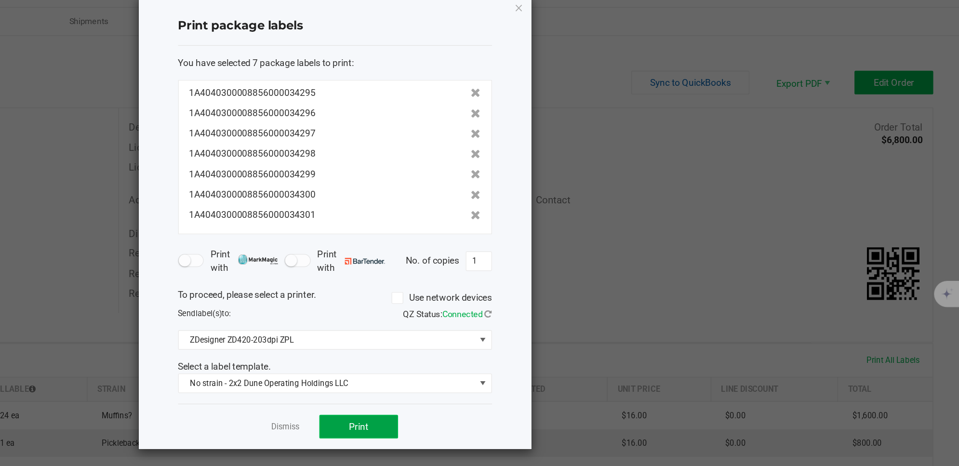
click at [532, 323] on button "Print" at bounding box center [518, 330] width 58 height 17
click at [634, 24] on icon "button" at bounding box center [635, 23] width 7 height 12
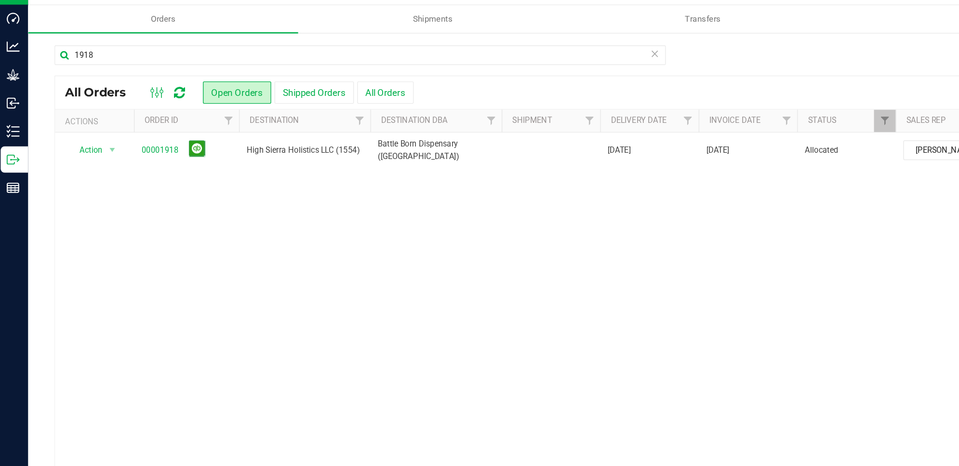
click at [134, 84] on icon at bounding box center [134, 87] width 8 height 10
click at [139, 88] on div at bounding box center [125, 87] width 32 height 12
click at [138, 88] on icon at bounding box center [134, 87] width 8 height 10
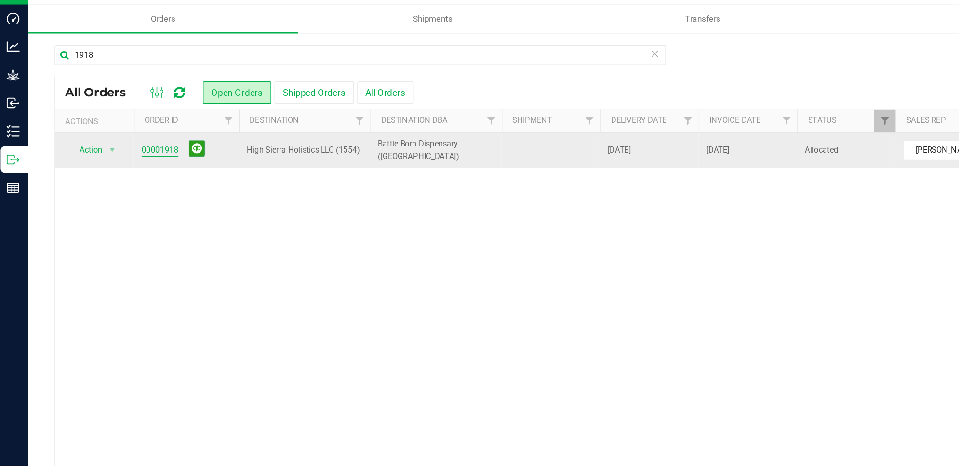
click at [116, 126] on link "00001918" at bounding box center [119, 129] width 27 height 9
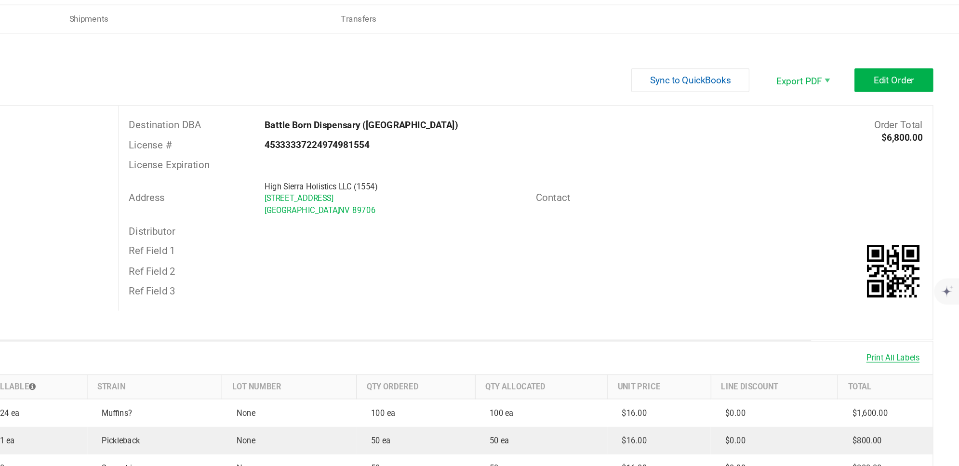
click at [914, 283] on span "Print All Labels" at bounding box center [910, 282] width 39 height 7
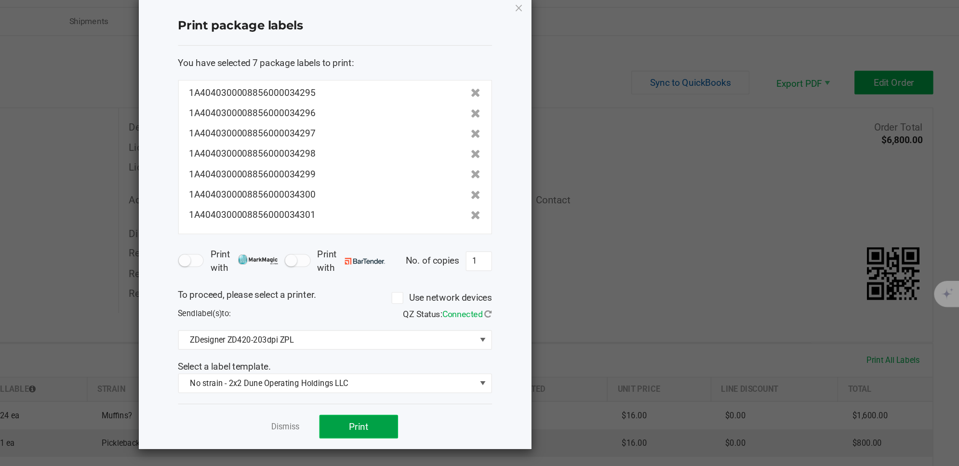
click at [537, 333] on button "Print" at bounding box center [518, 330] width 58 height 17
click at [633, 24] on icon "button" at bounding box center [635, 23] width 7 height 12
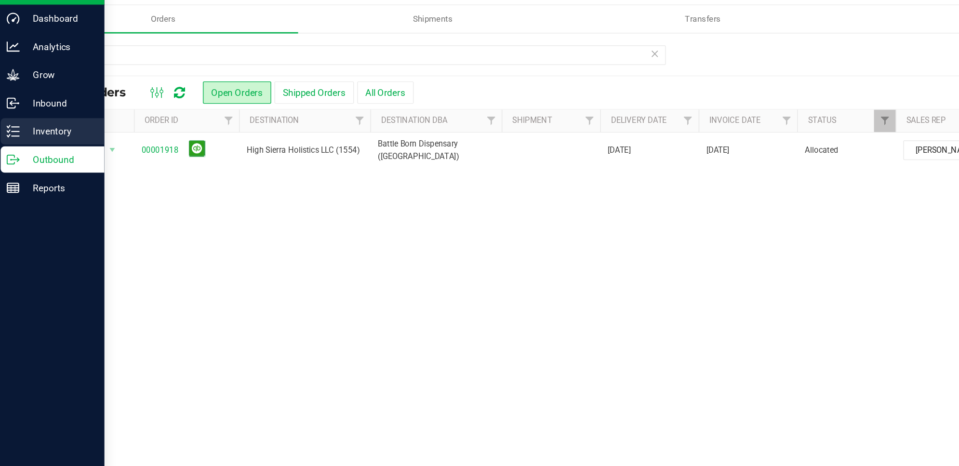
click at [15, 118] on icon at bounding box center [12, 116] width 10 height 10
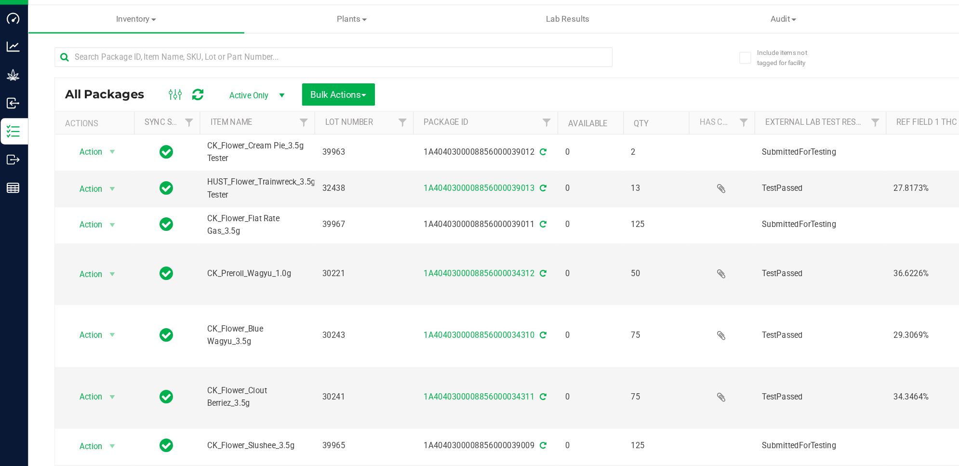
click at [182, 90] on span "Active Only" at bounding box center [188, 89] width 53 height 13
click at [185, 147] on li "All" at bounding box center [189, 149] width 52 height 14
click at [185, 147] on td "HUST_Flower_Trainwreck_3.5g Tester" at bounding box center [191, 158] width 84 height 27
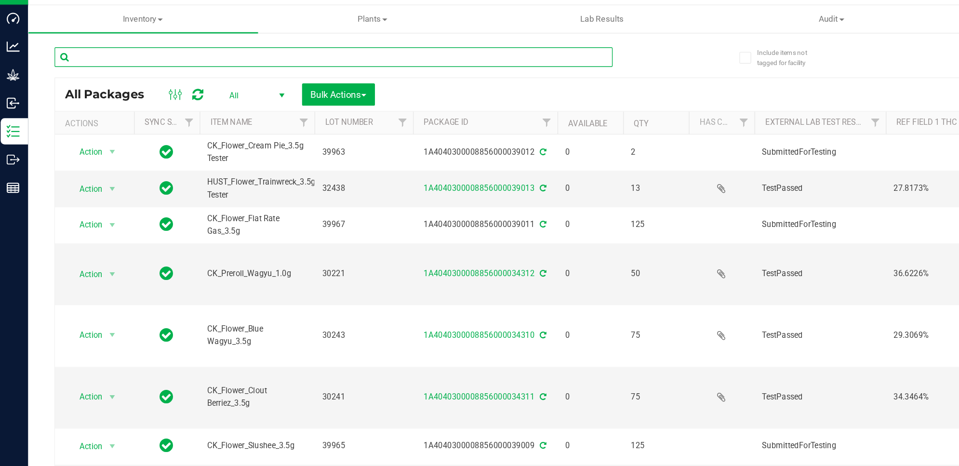
click at [107, 63] on input "text" at bounding box center [247, 61] width 410 height 14
click at [241, 62] on input "text" at bounding box center [247, 61] width 410 height 14
type input "34301"
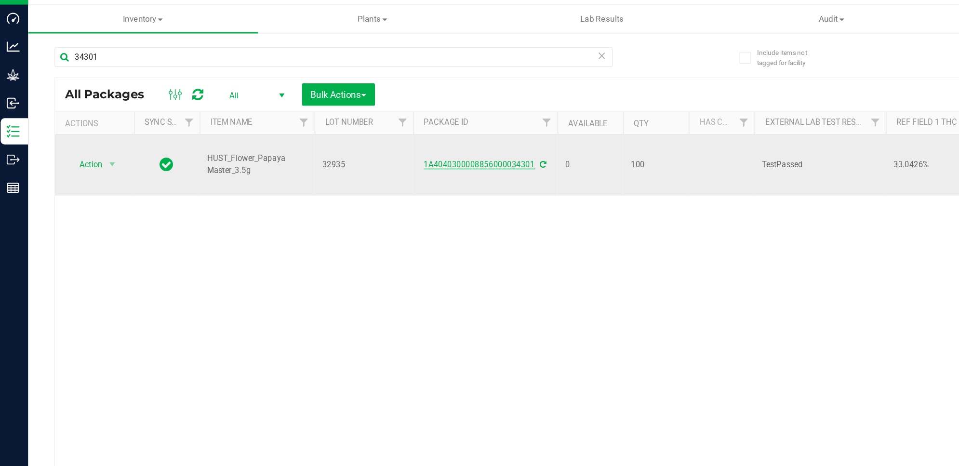
click at [355, 137] on link "1A4040300008856000034301" at bounding box center [354, 140] width 81 height 7
click at [372, 137] on link "1A4040300008856000034301" at bounding box center [354, 140] width 81 height 7
click at [356, 136] on div "1A4040300008856000034301" at bounding box center [358, 140] width 109 height 9
click at [357, 137] on link "1A4040300008856000034301" at bounding box center [354, 140] width 81 height 7
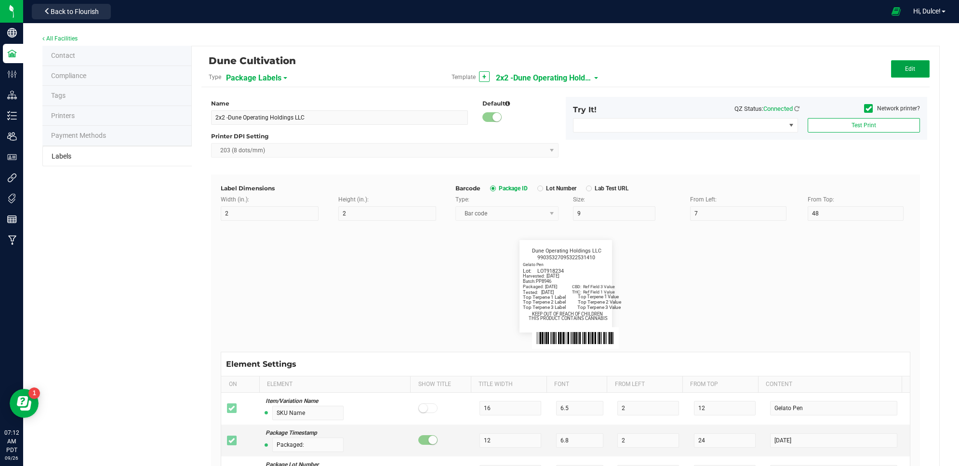
click at [911, 68] on button "Edit" at bounding box center [910, 68] width 39 height 17
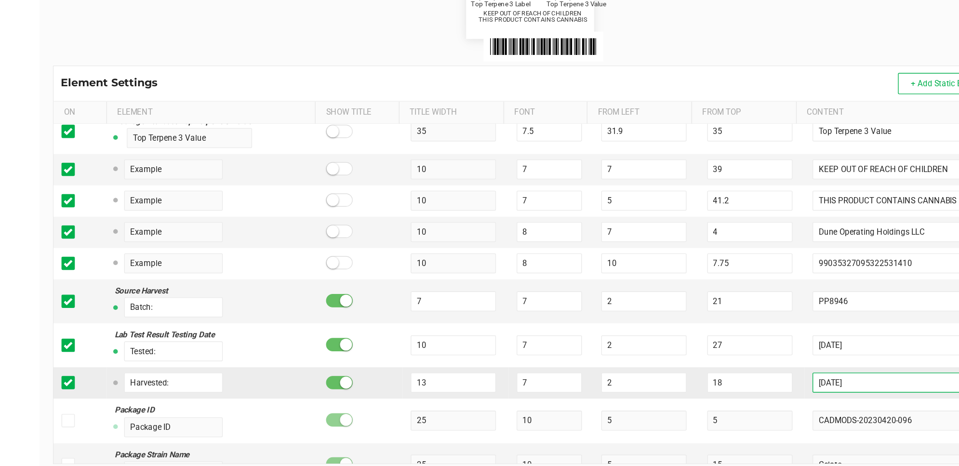
click at [851, 374] on input "[DATE]" at bounding box center [833, 367] width 127 height 14
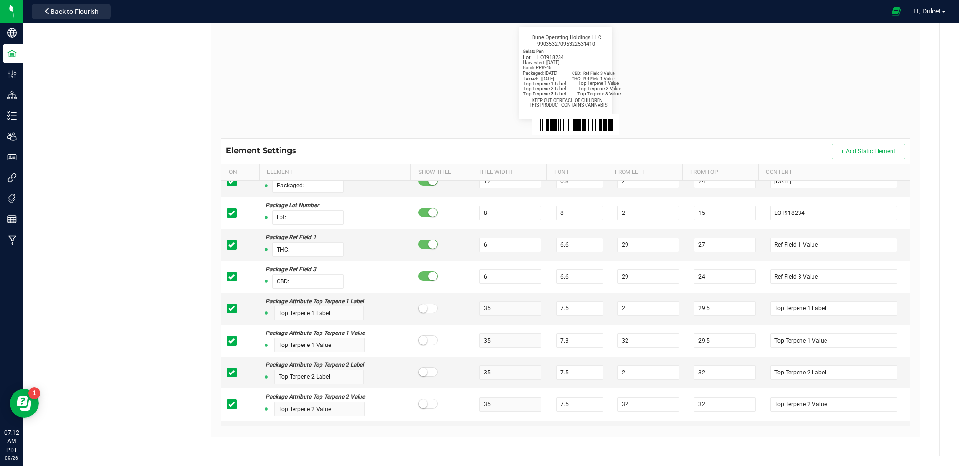
scroll to position [0, 0]
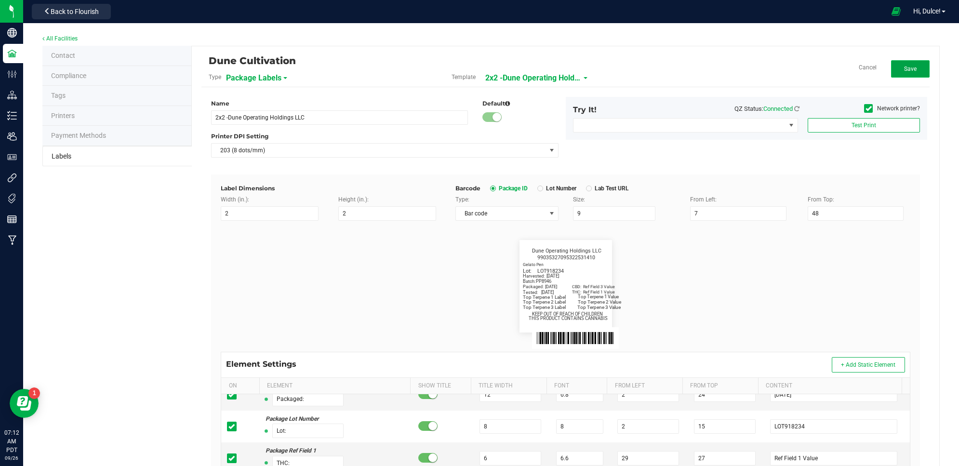
click at [899, 75] on button "Save" at bounding box center [910, 68] width 39 height 17
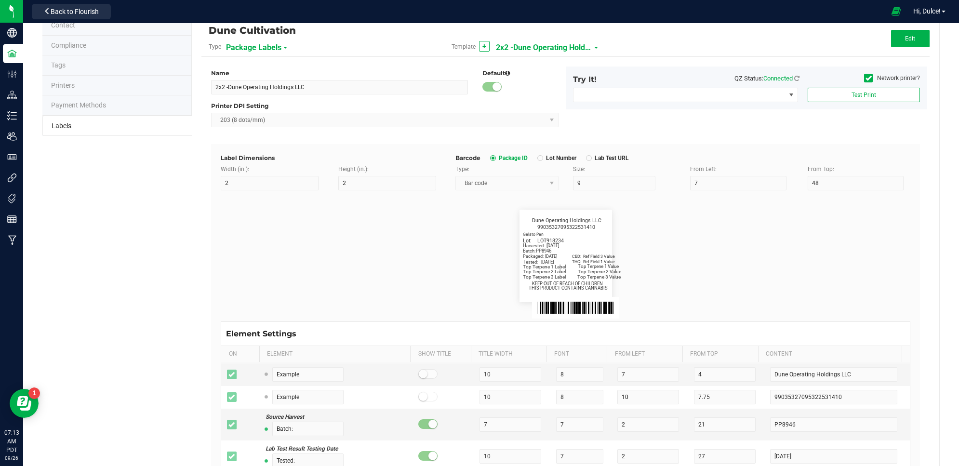
scroll to position [29, 0]
click at [905, 41] on span "Edit" at bounding box center [910, 40] width 10 height 7
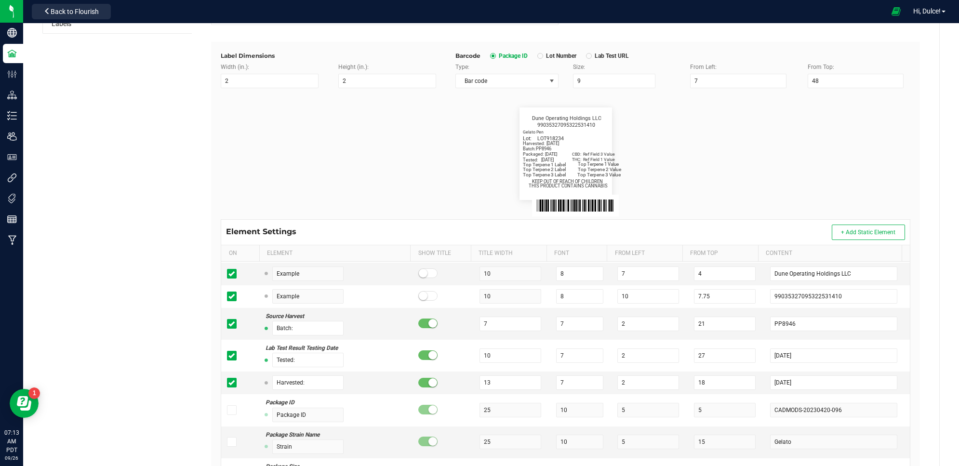
scroll to position [135, 0]
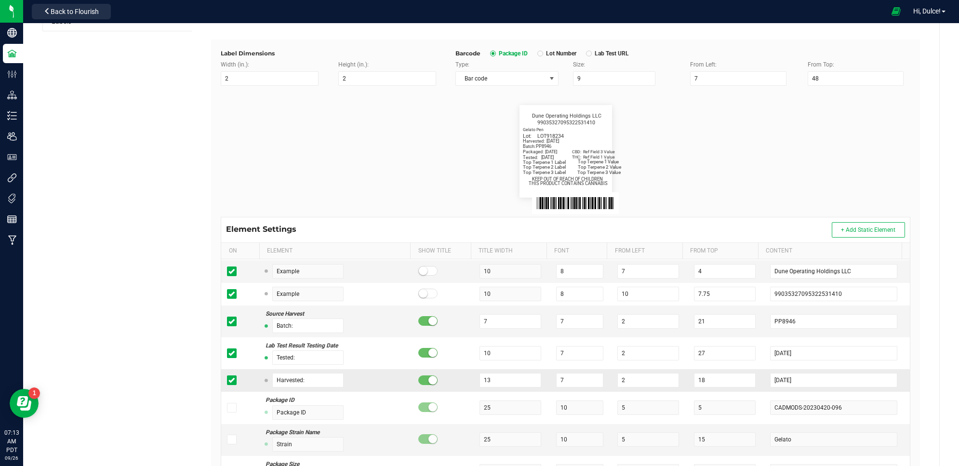
click at [228, 380] on icon at bounding box center [231, 380] width 6 height 0
click at [0, 0] on input "checkbox" at bounding box center [0, 0] width 0 height 0
click at [228, 380] on icon at bounding box center [231, 380] width 6 height 0
click at [0, 0] on input "checkbox" at bounding box center [0, 0] width 0 height 0
click at [844, 382] on input "[DATE]" at bounding box center [833, 380] width 127 height 14
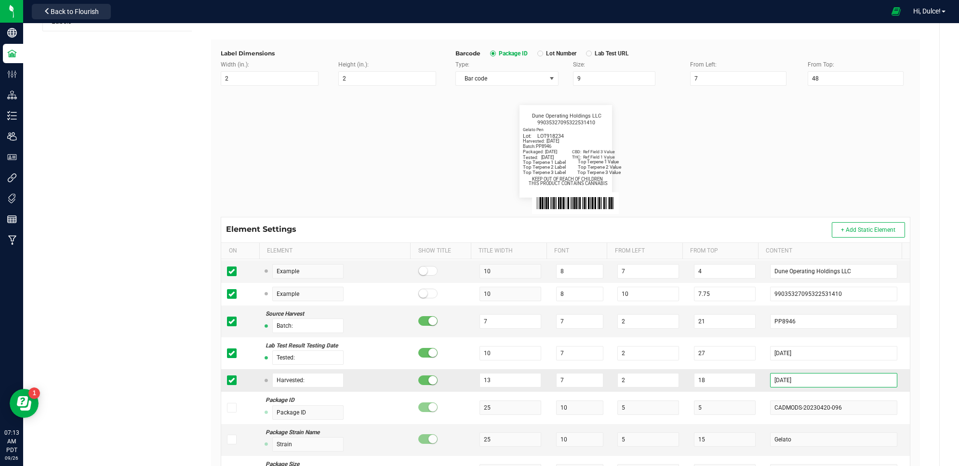
type input "[DATE]"
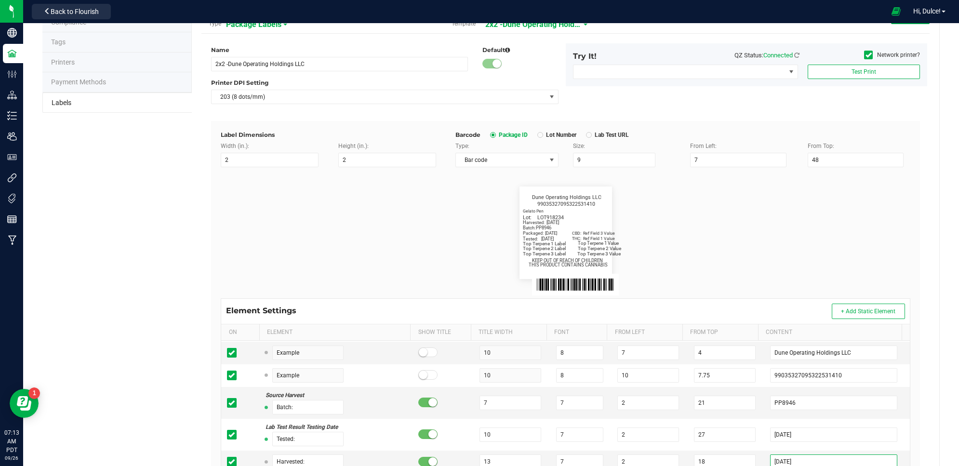
scroll to position [0, 0]
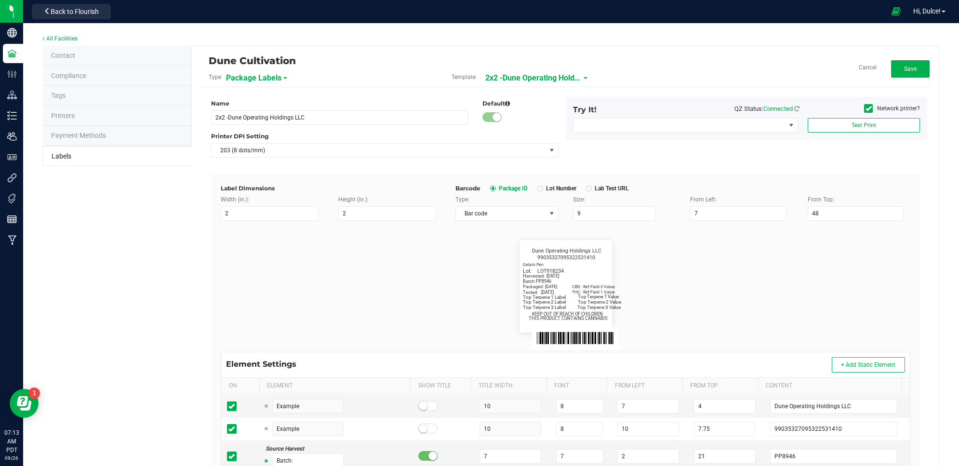
click at [900, 58] on div "Dune Cultivation Type Package Labels Template 2x2 -Dune Operating Holdings LLC …" at bounding box center [565, 71] width 728 height 31
click at [905, 69] on span "Save" at bounding box center [910, 69] width 13 height 7
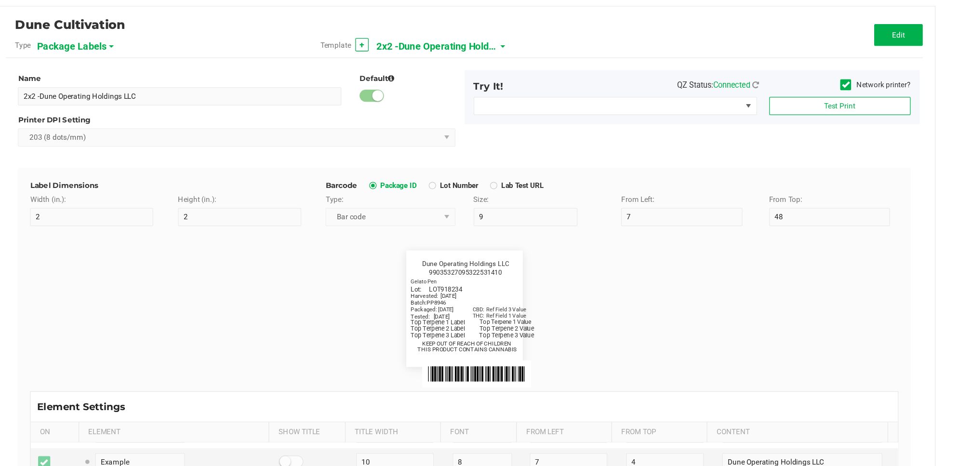
scroll to position [1, 0]
